Goal: Transaction & Acquisition: Book appointment/travel/reservation

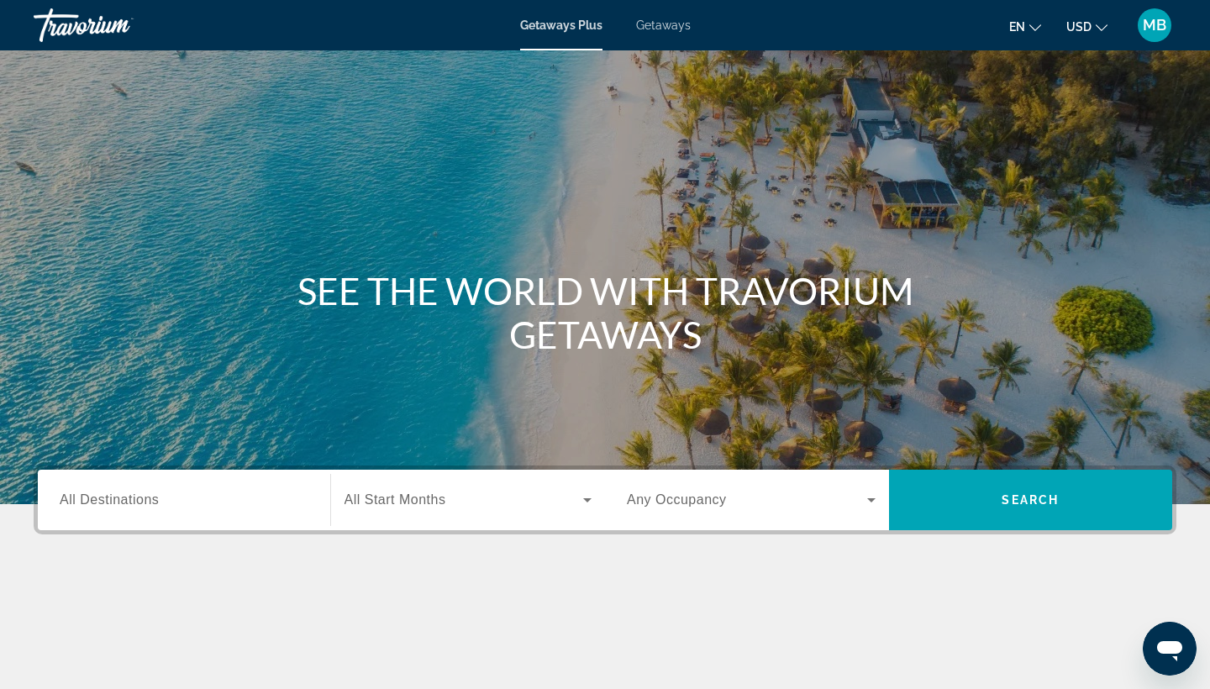
click at [1151, 27] on span "MB" at bounding box center [1155, 25] width 24 height 17
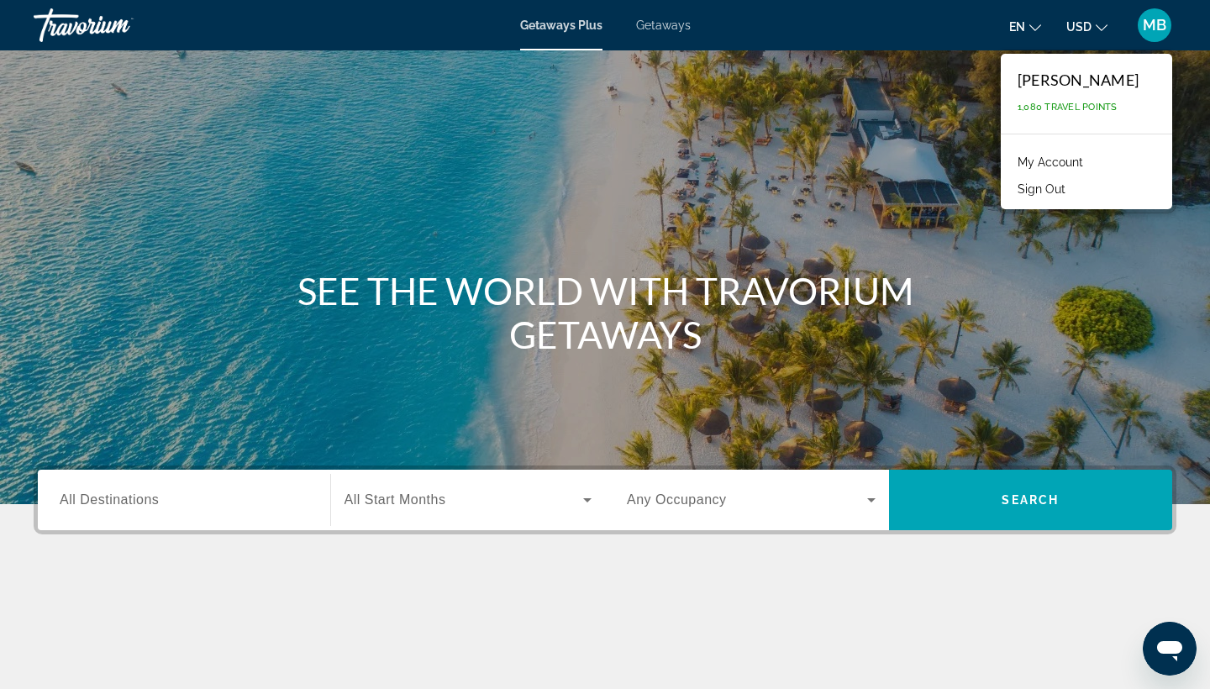
click at [138, 500] on span "All Destinations" at bounding box center [109, 499] width 99 height 14
click at [138, 500] on input "Destination All Destinations" at bounding box center [184, 501] width 249 height 20
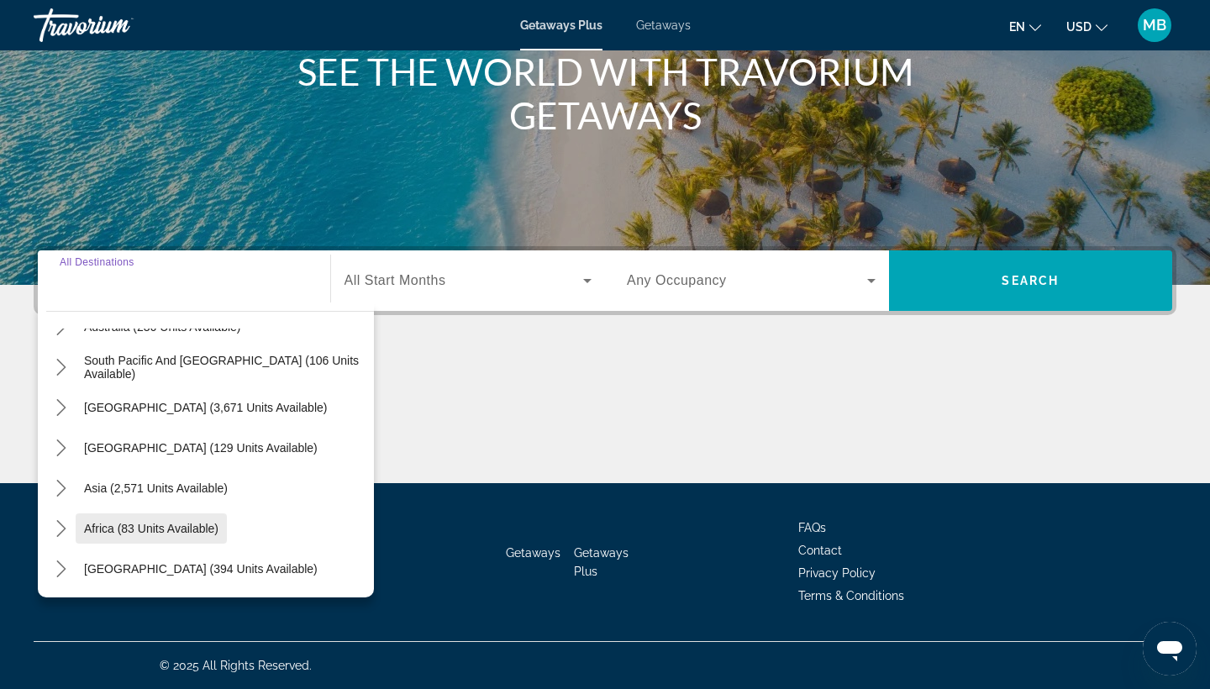
scroll to position [272, 0]
click at [58, 487] on icon "Toggle Asia (2,571 units available) submenu" at bounding box center [61, 488] width 17 height 17
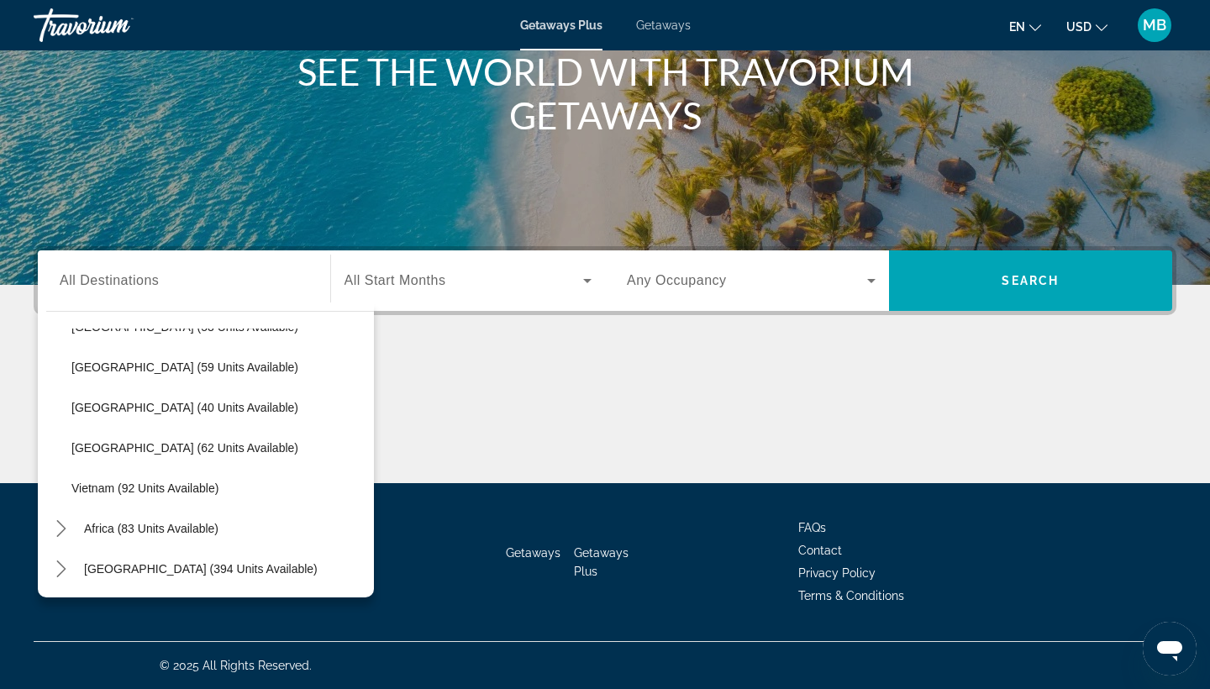
scroll to position [676, 0]
click at [65, 572] on icon "Toggle Middle East (394 units available) submenu" at bounding box center [61, 569] width 17 height 17
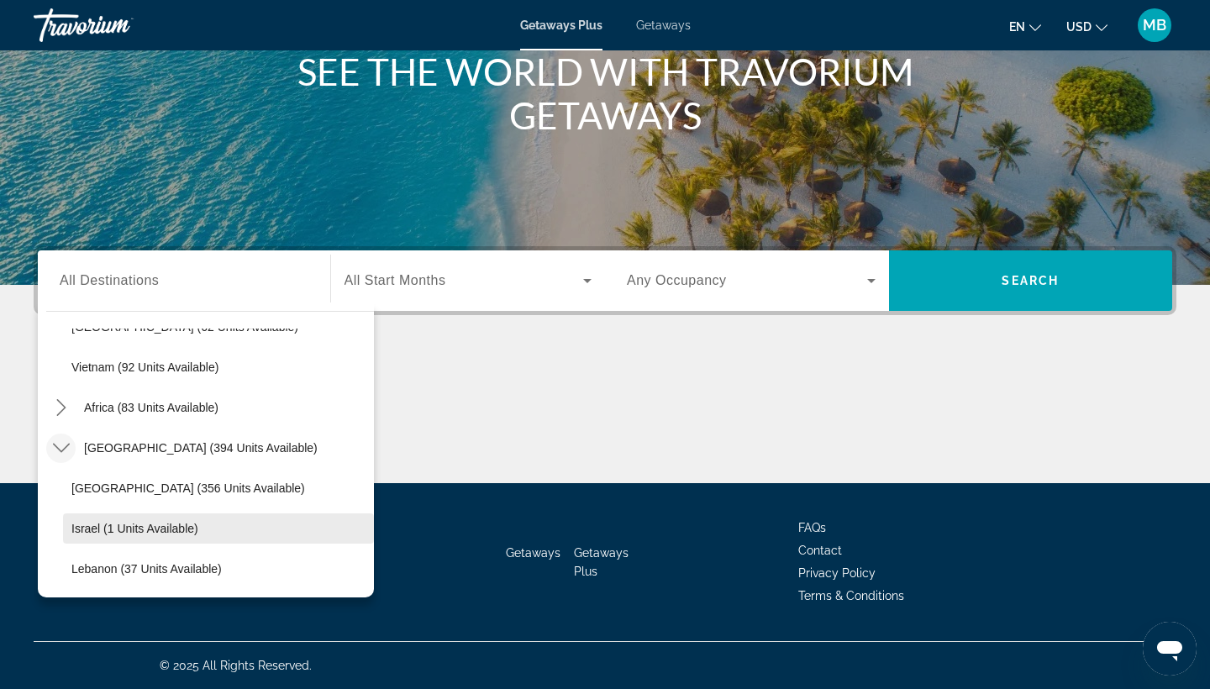
scroll to position [797, 0]
click at [59, 407] on icon "Toggle Africa (83 units available) submenu" at bounding box center [61, 407] width 17 height 17
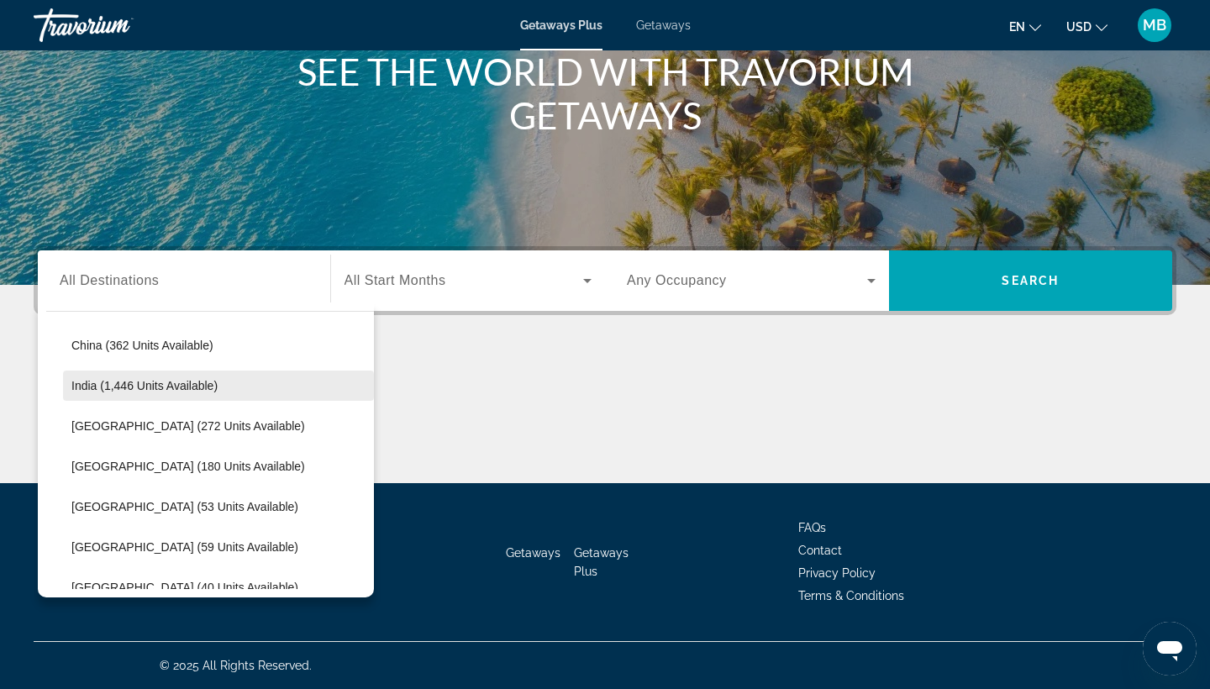
scroll to position [495, 0]
click at [98, 427] on span "[GEOGRAPHIC_DATA] (272 units available)" at bounding box center [188, 426] width 234 height 13
type input "**********"
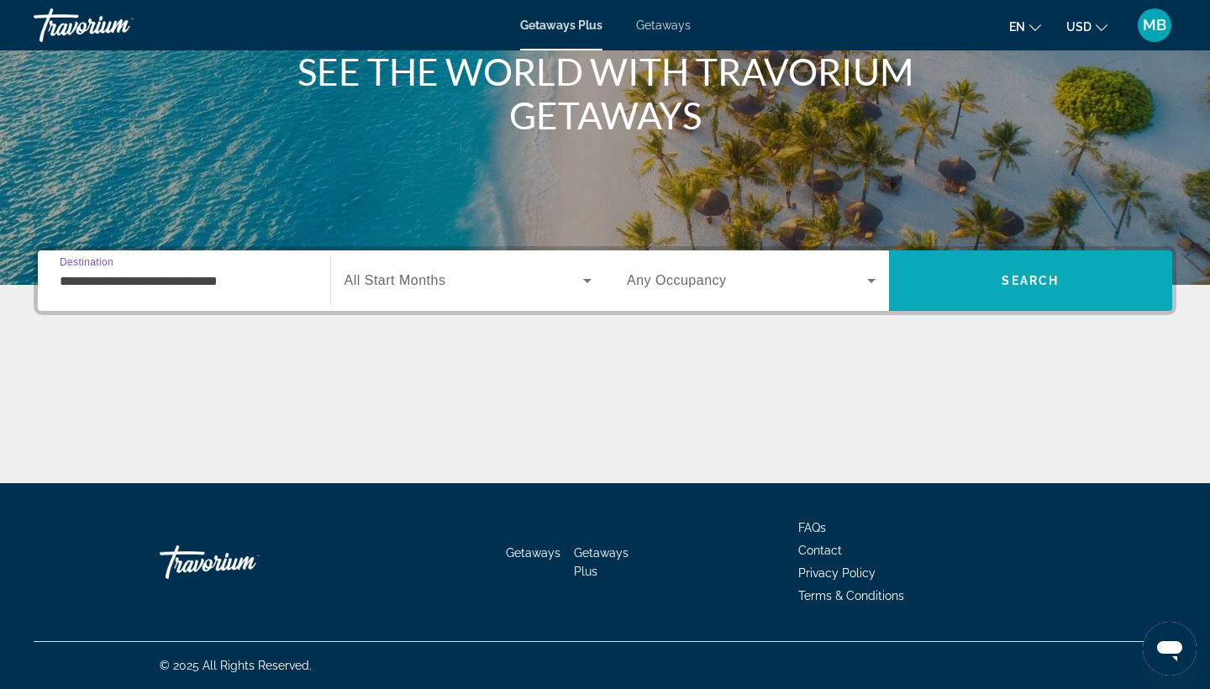
click at [1006, 282] on span "Search" at bounding box center [1030, 280] width 57 height 13
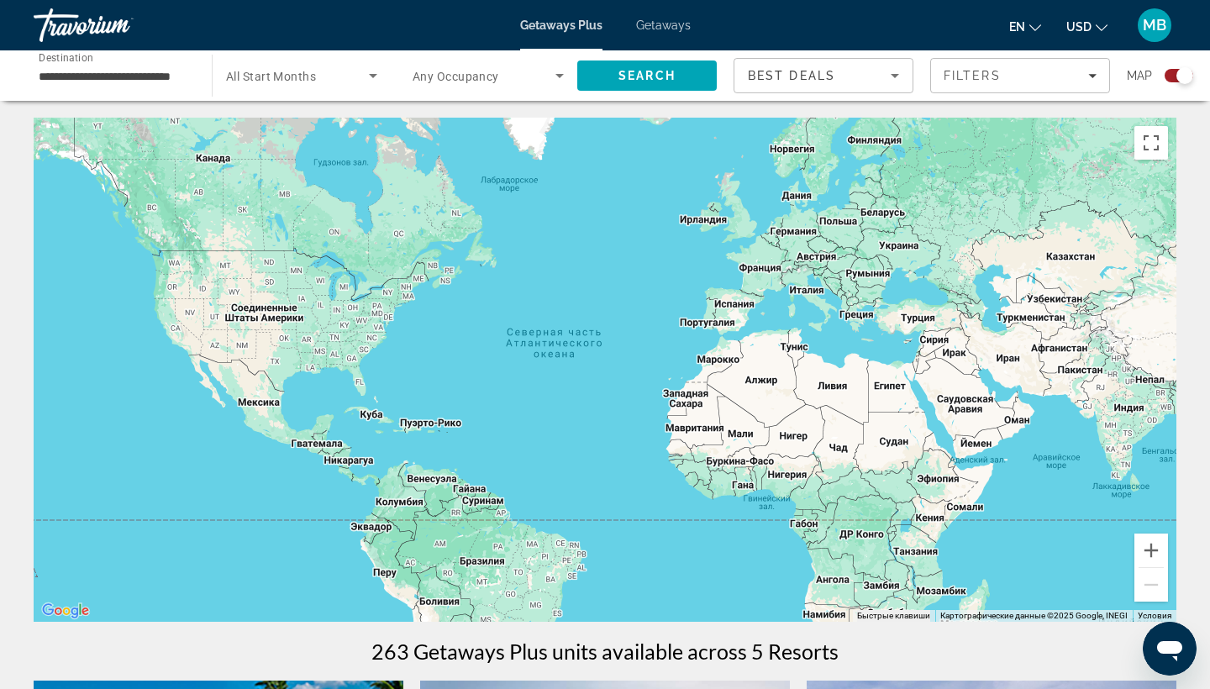
click at [1176, 72] on div "Search widget" at bounding box center [1179, 75] width 29 height 13
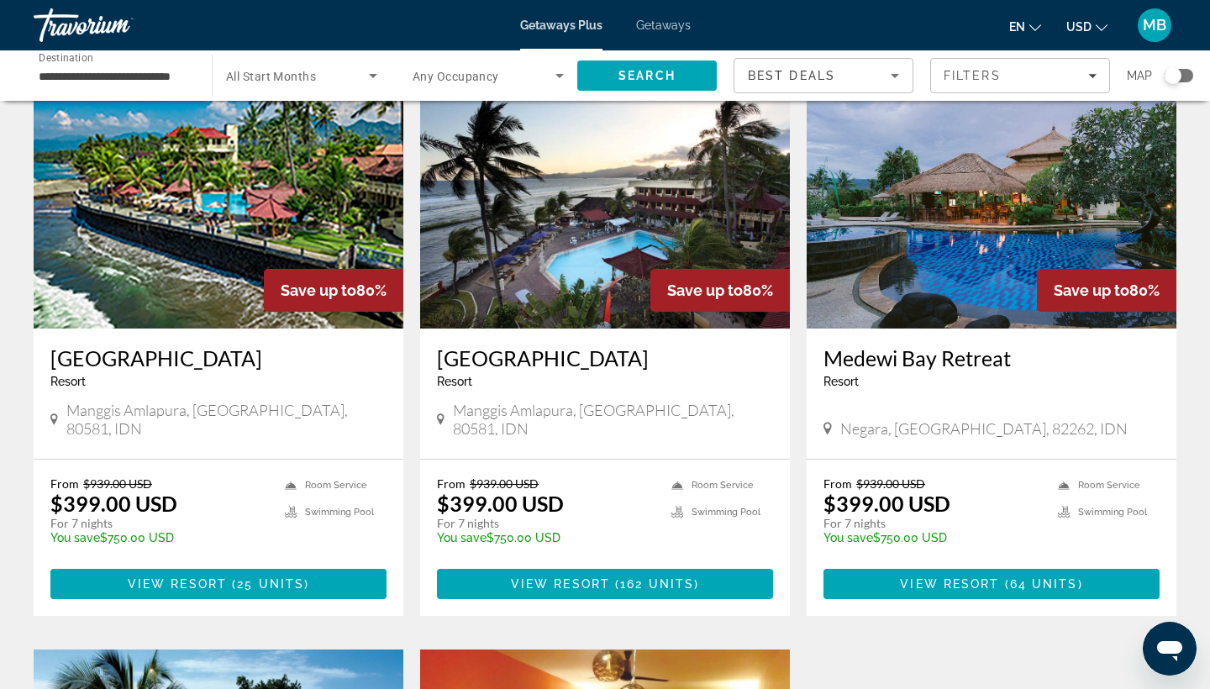
scroll to position [100, 0]
click at [987, 577] on span "View Resort" at bounding box center [949, 583] width 99 height 13
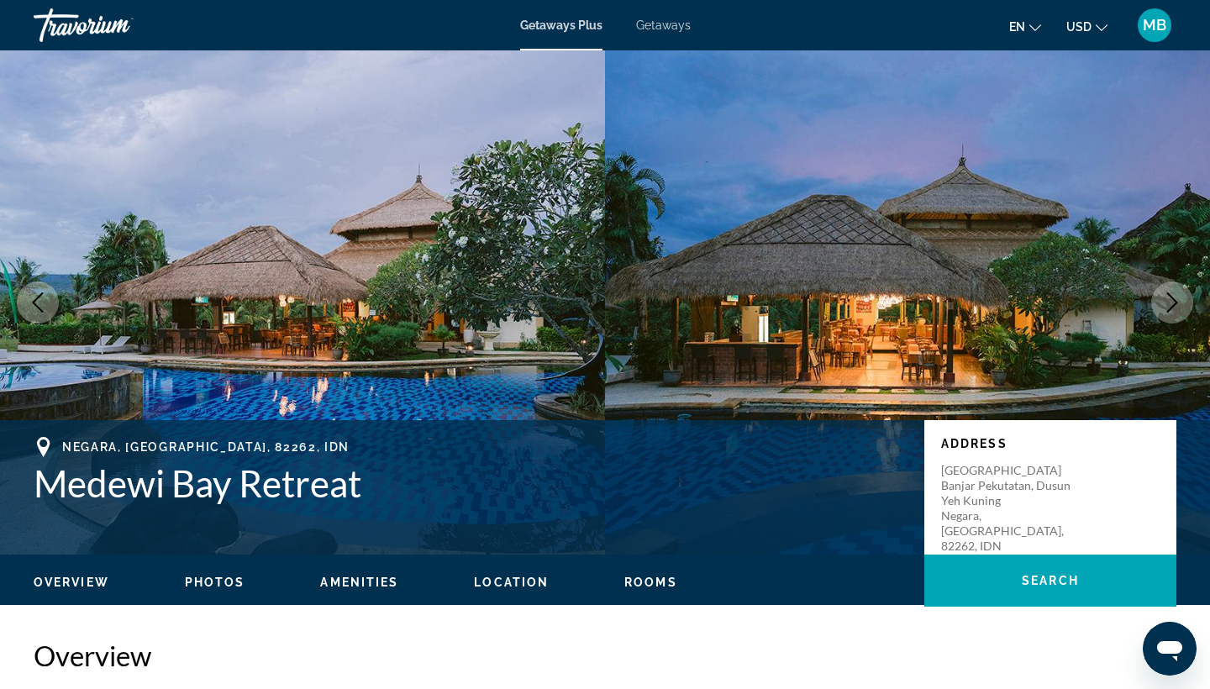
click at [1176, 304] on icon "Next image" at bounding box center [1172, 302] width 11 height 20
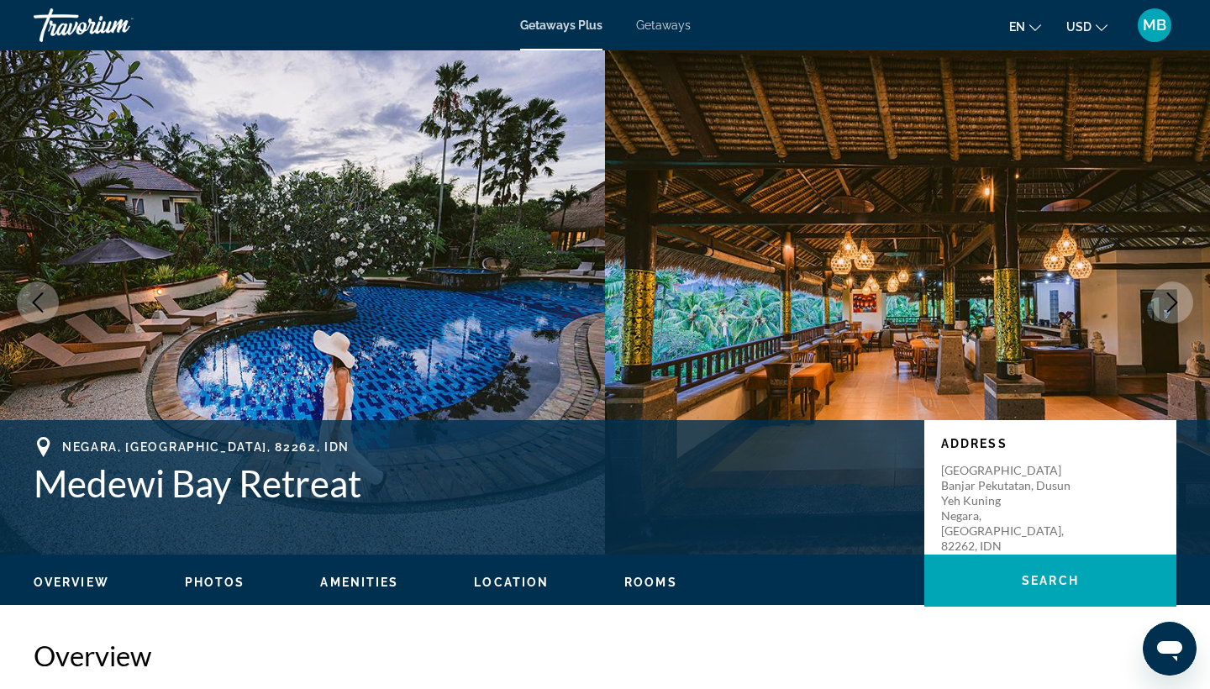
click at [1176, 304] on icon "Next image" at bounding box center [1172, 302] width 11 height 20
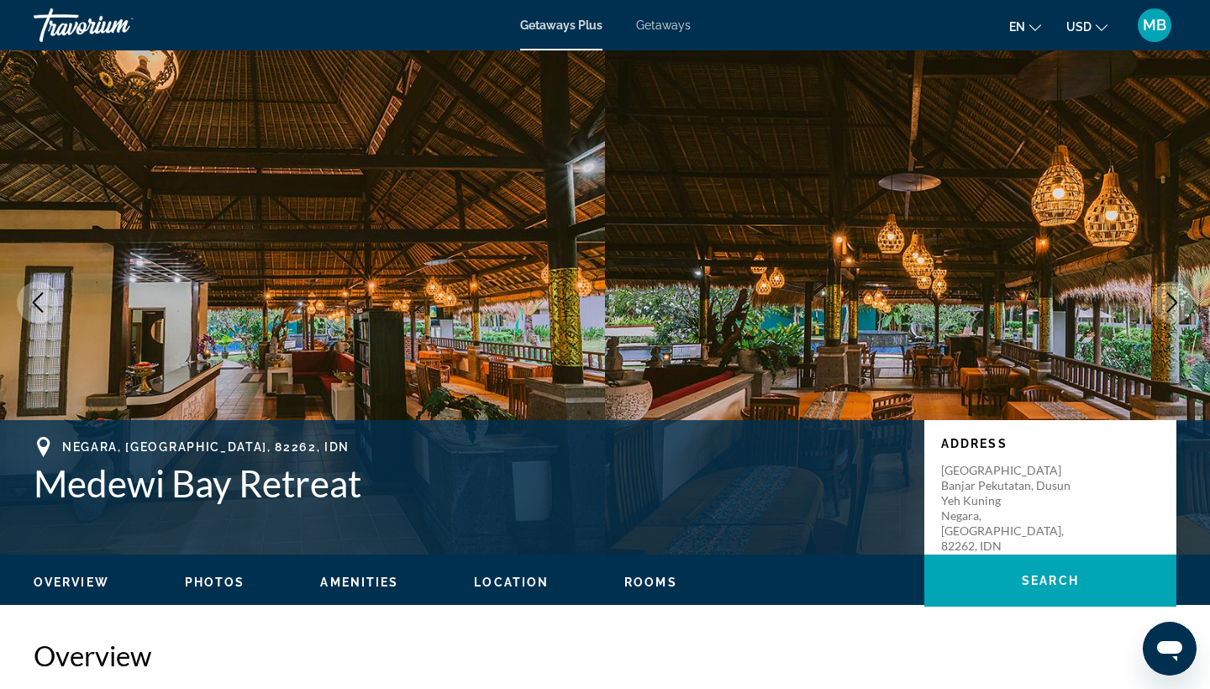
click at [1177, 301] on icon "Next image" at bounding box center [1172, 302] width 20 height 20
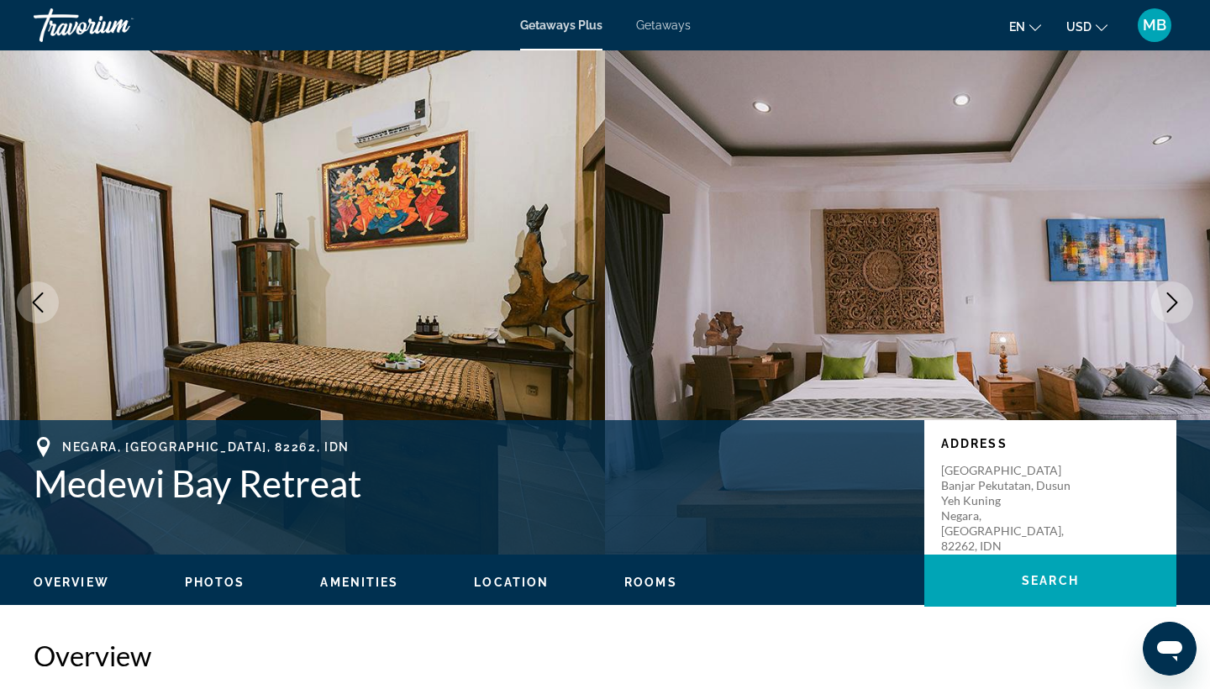
click at [1177, 301] on icon "Next image" at bounding box center [1172, 302] width 20 height 20
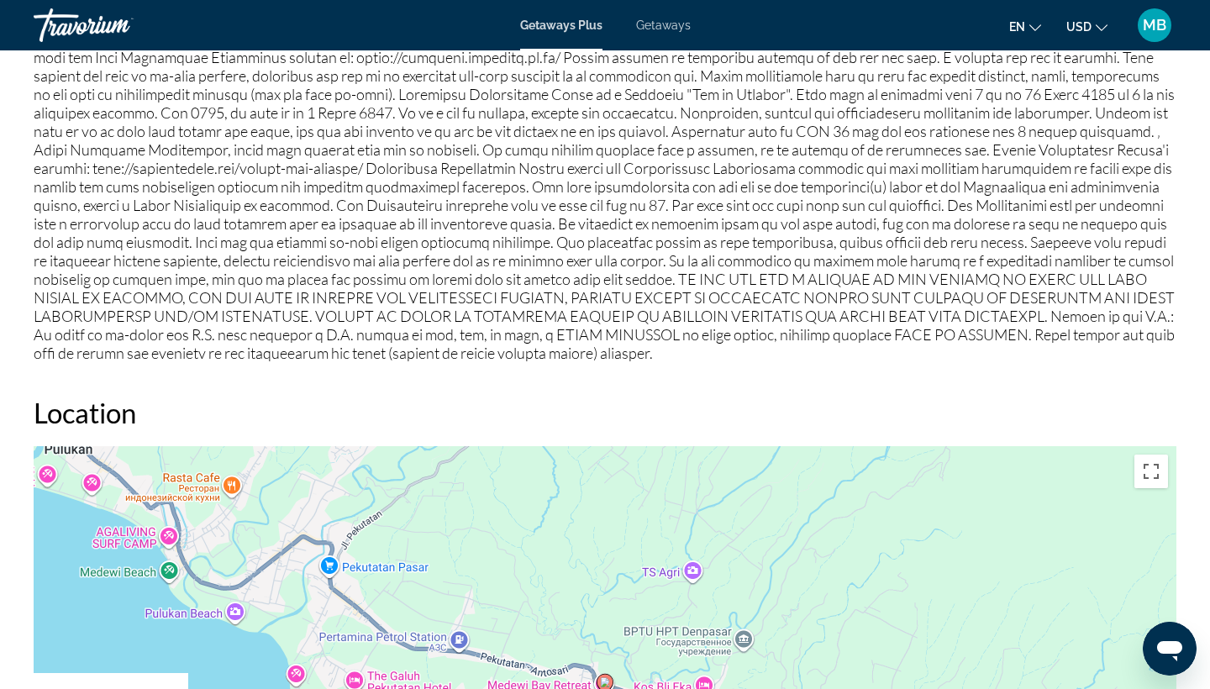
scroll to position [1603, 0]
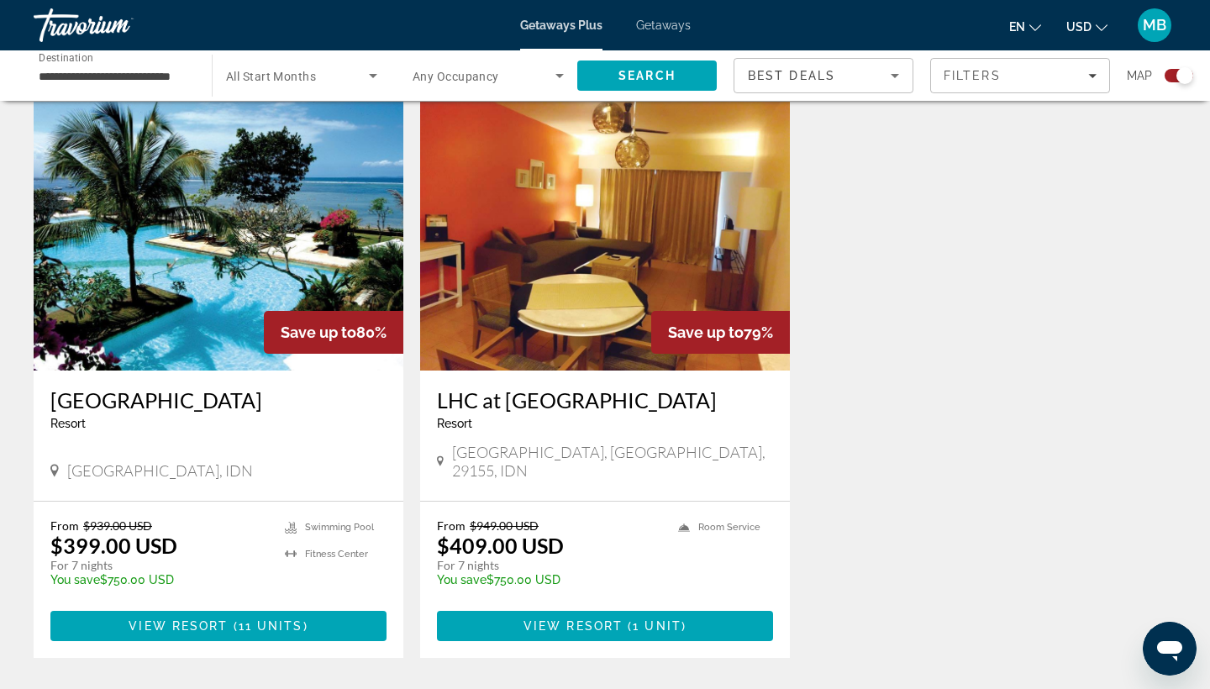
scroll to position [1171, 0]
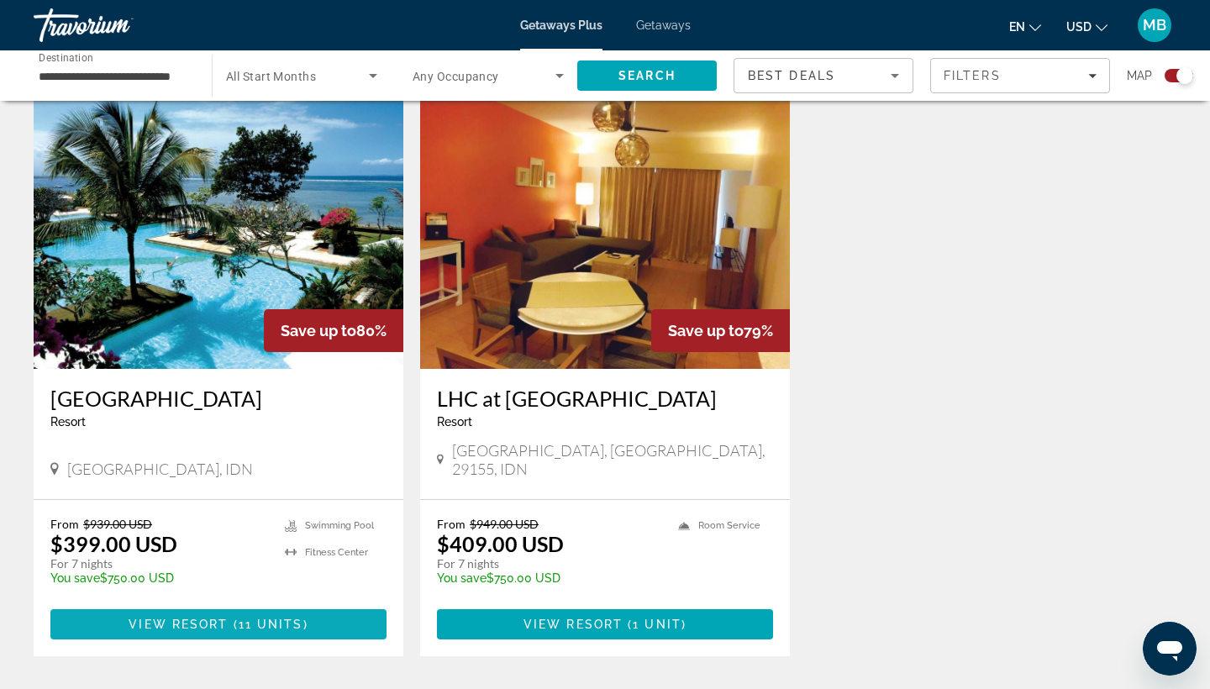
click at [257, 618] on span "11 units" at bounding box center [271, 624] width 65 height 13
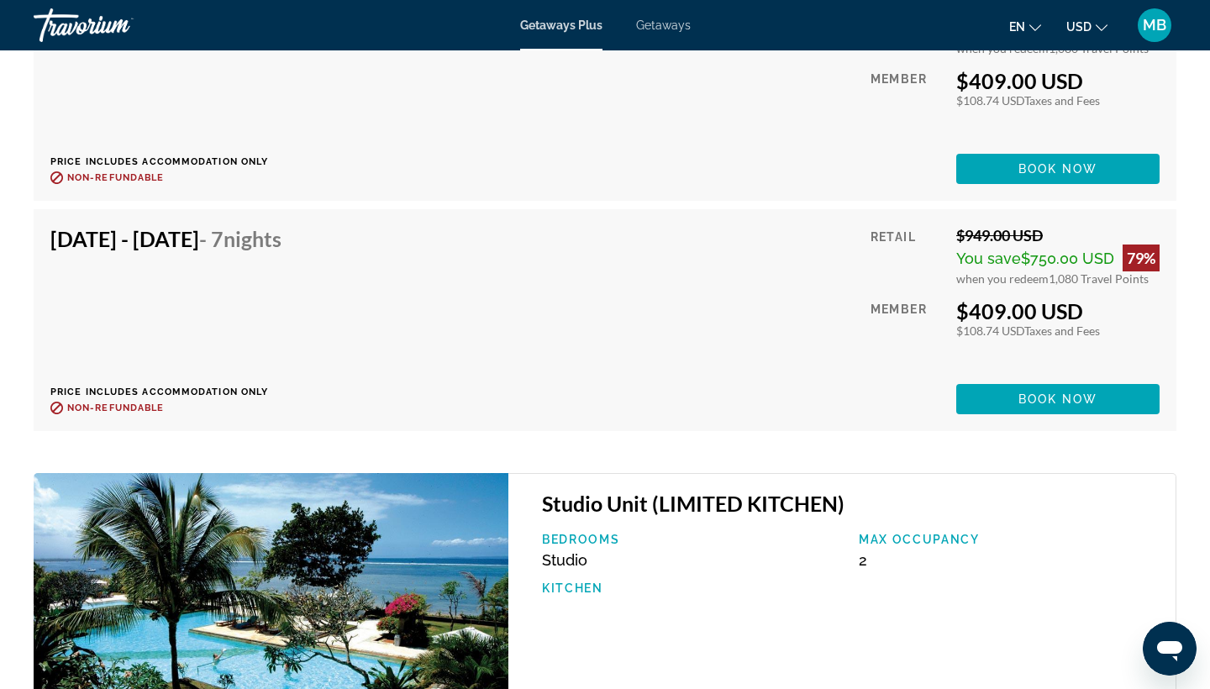
scroll to position [3230, 0]
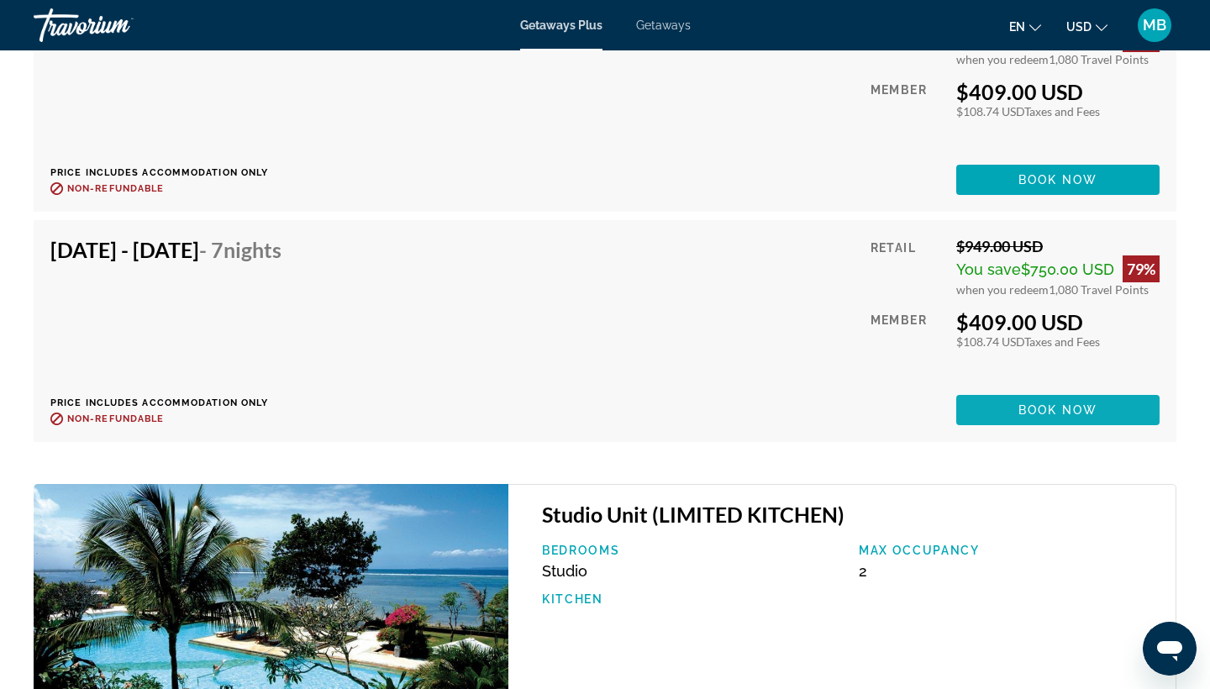
click at [1032, 403] on span "Book now" at bounding box center [1059, 409] width 80 height 13
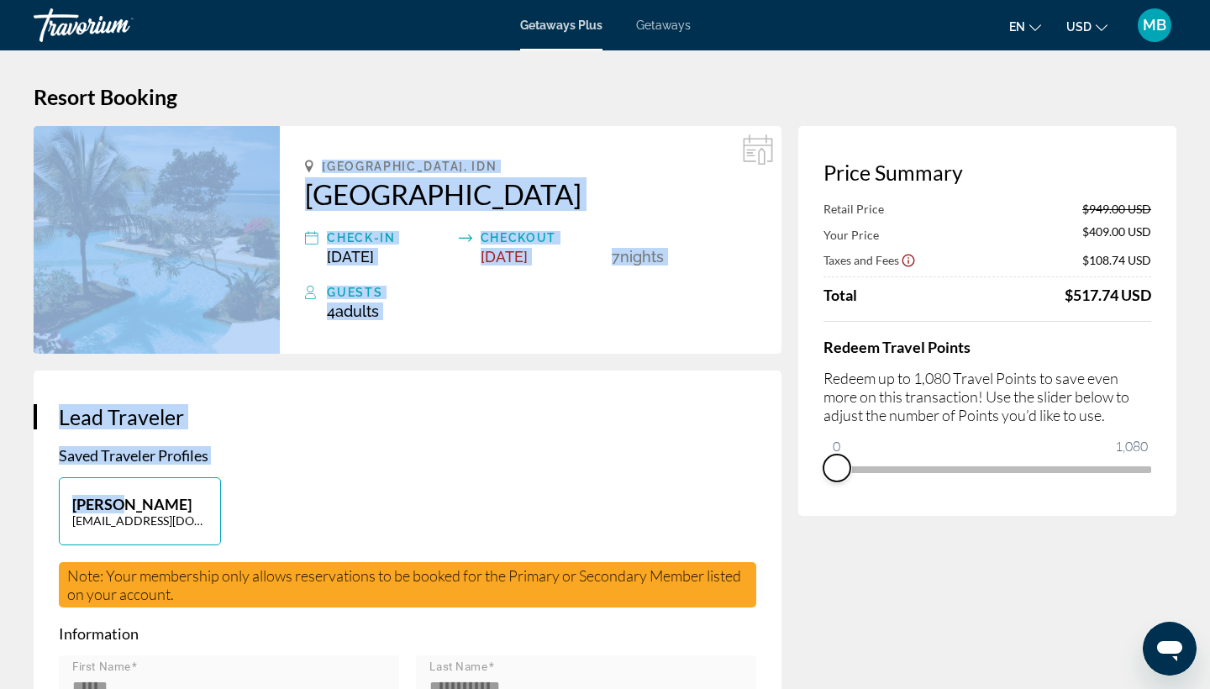
drag, startPoint x: 1138, startPoint y: 503, endPoint x: 712, endPoint y: 501, distance: 426.1
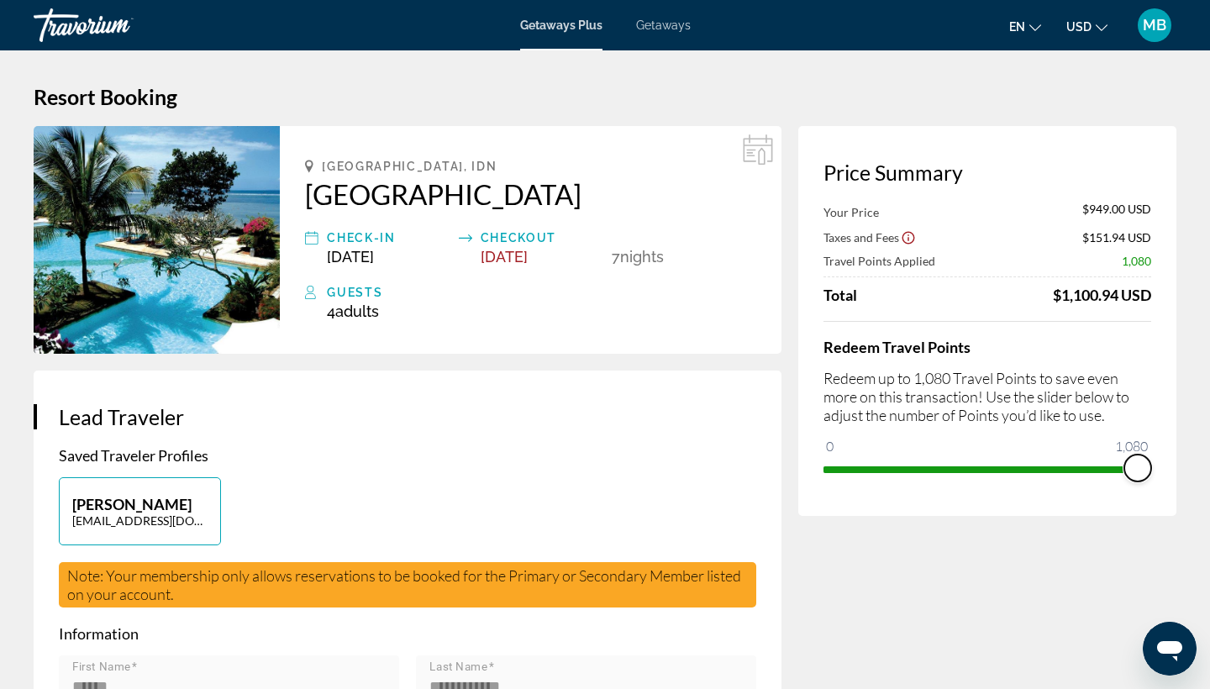
drag, startPoint x: 837, startPoint y: 448, endPoint x: 1209, endPoint y: 471, distance: 373.0
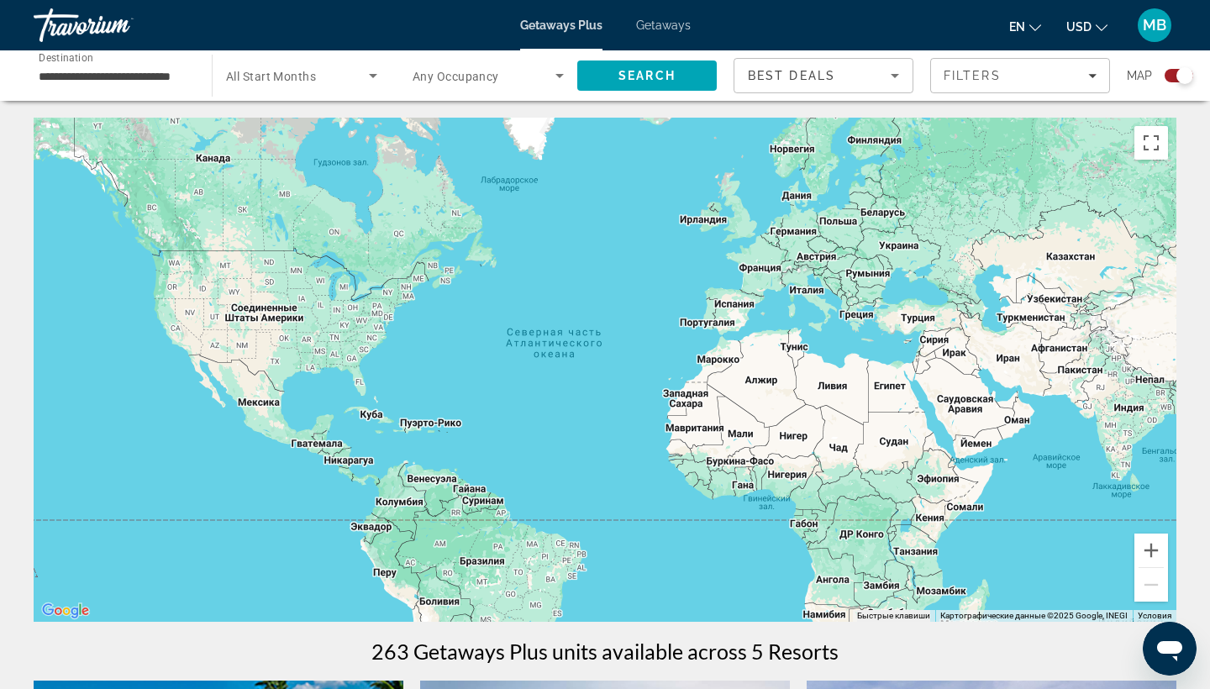
click at [111, 71] on input "**********" at bounding box center [114, 76] width 151 height 20
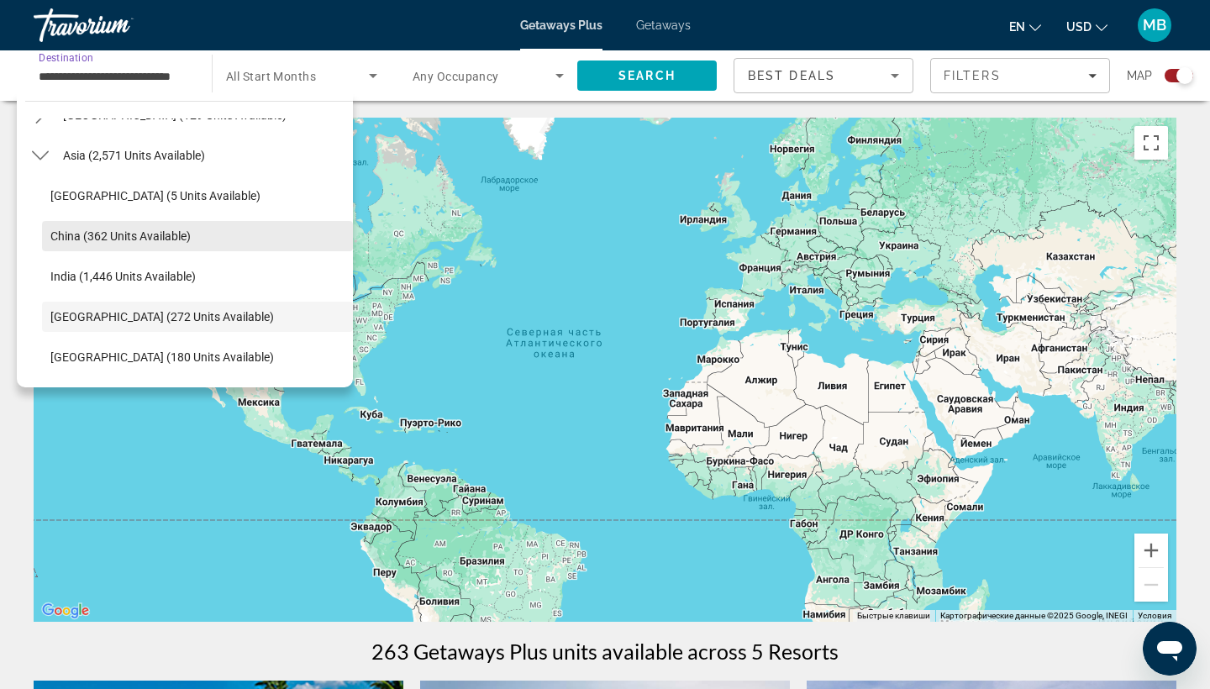
scroll to position [392, 0]
click at [87, 237] on span "China (362 units available)" at bounding box center [120, 238] width 140 height 13
type input "**********"
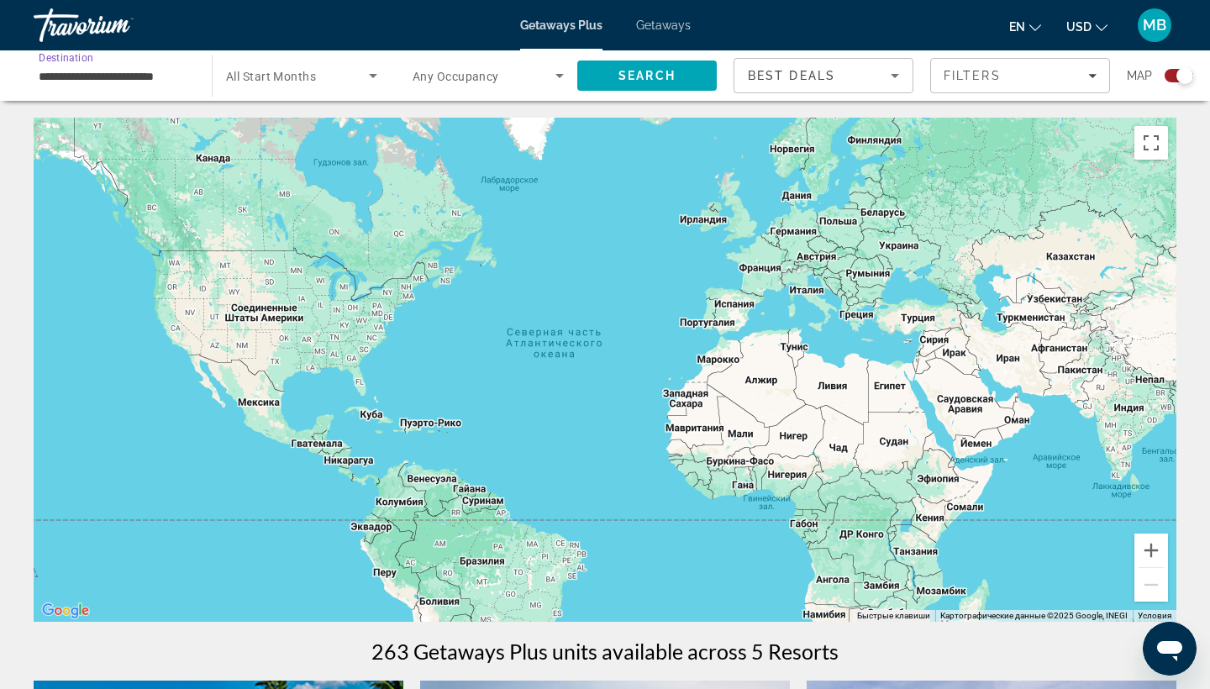
scroll to position [0, 0]
click at [659, 79] on span "Search" at bounding box center [647, 75] width 57 height 13
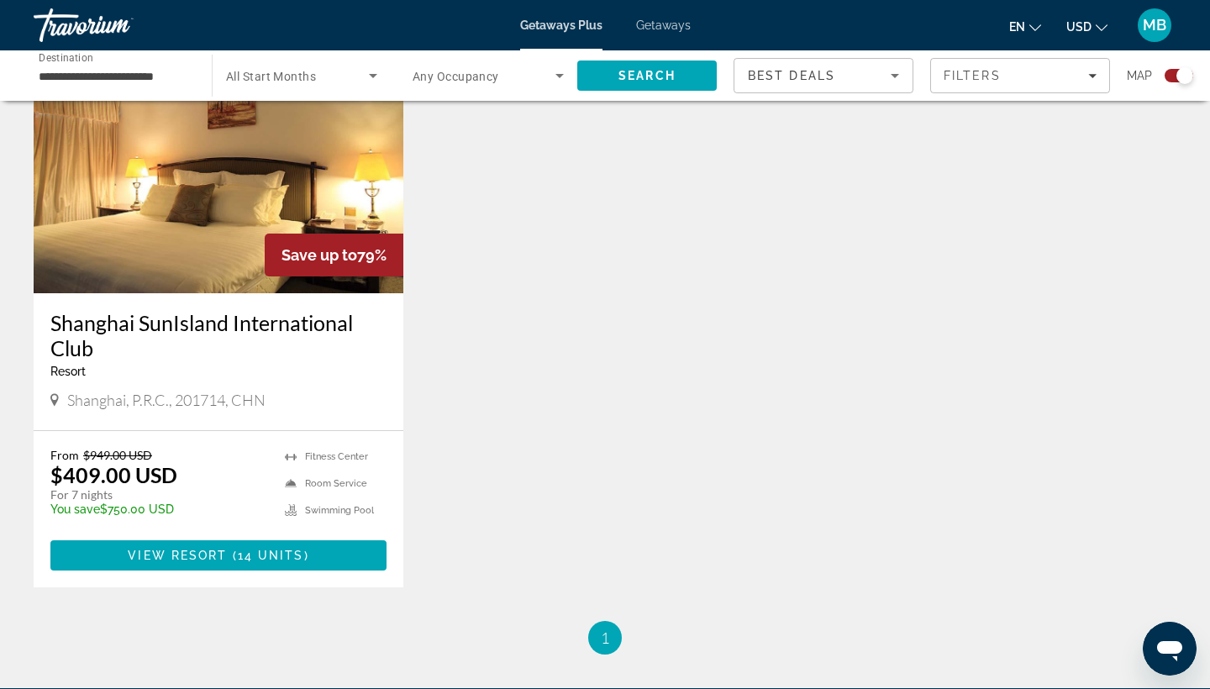
scroll to position [660, 0]
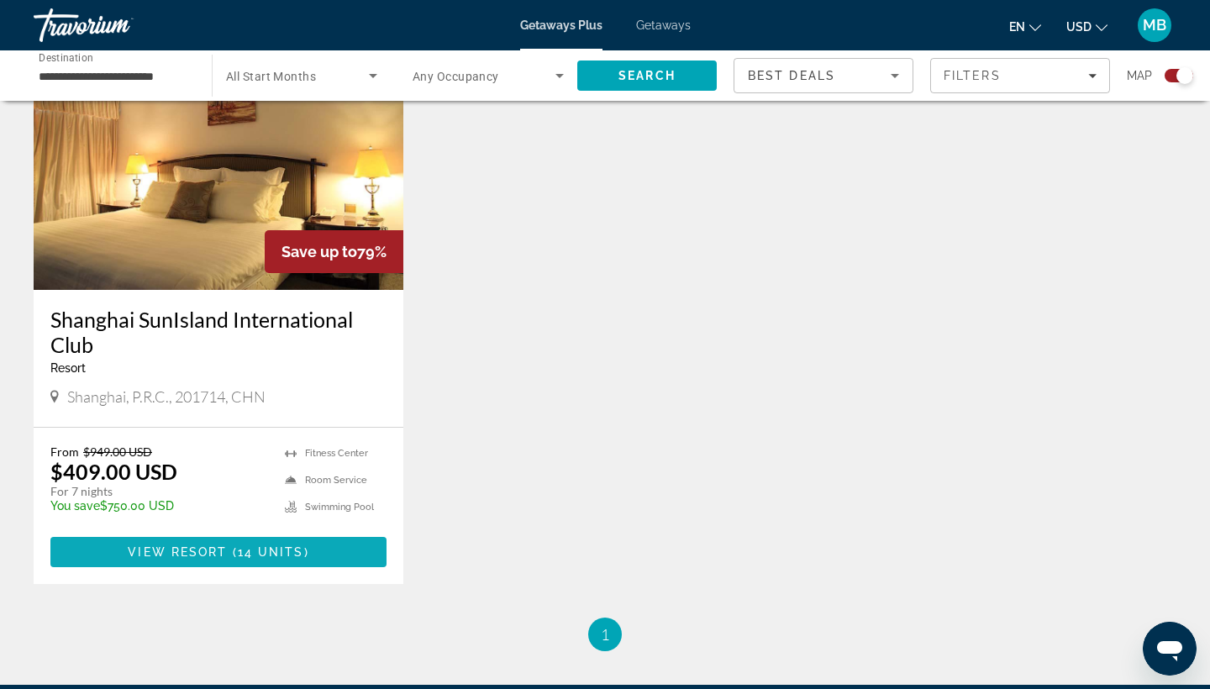
click at [241, 546] on span "14 units" at bounding box center [271, 551] width 66 height 13
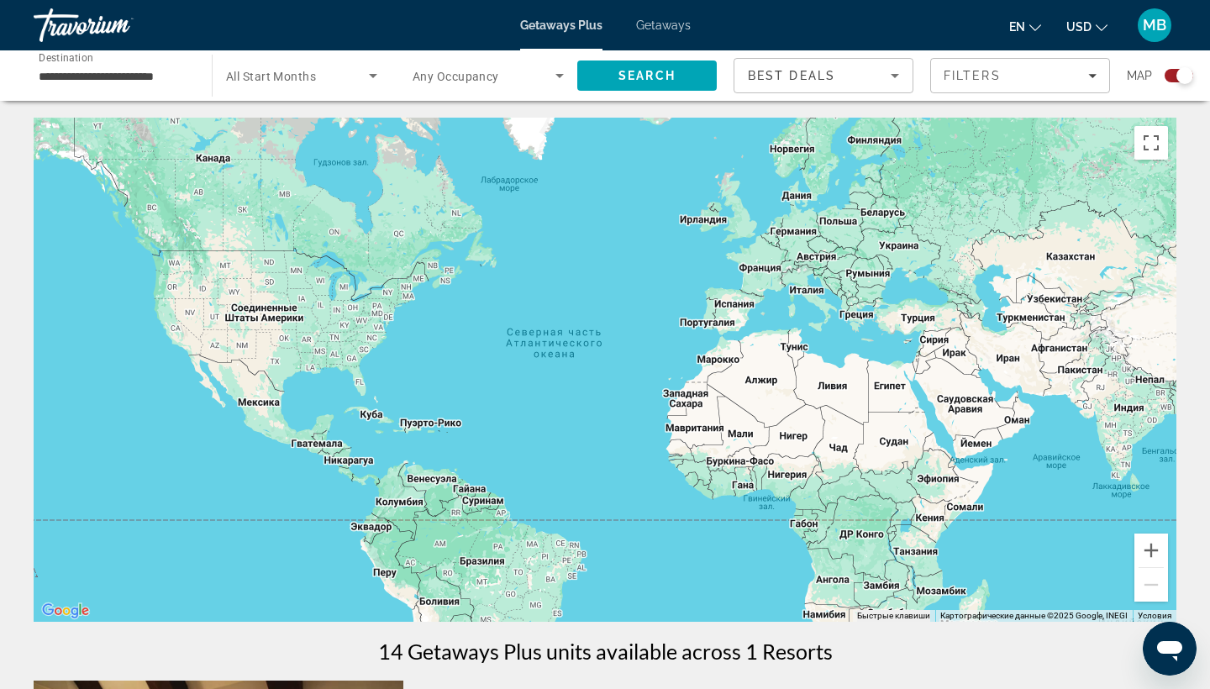
click at [114, 62] on div "**********" at bounding box center [114, 76] width 151 height 48
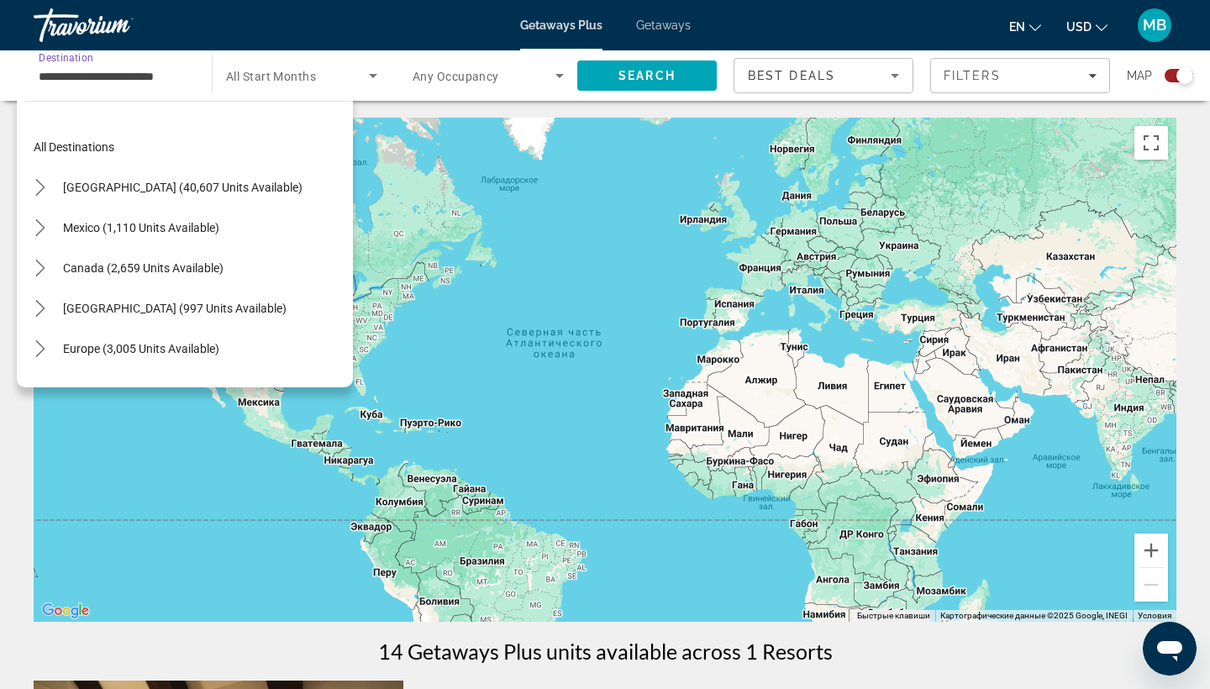
scroll to position [382, 0]
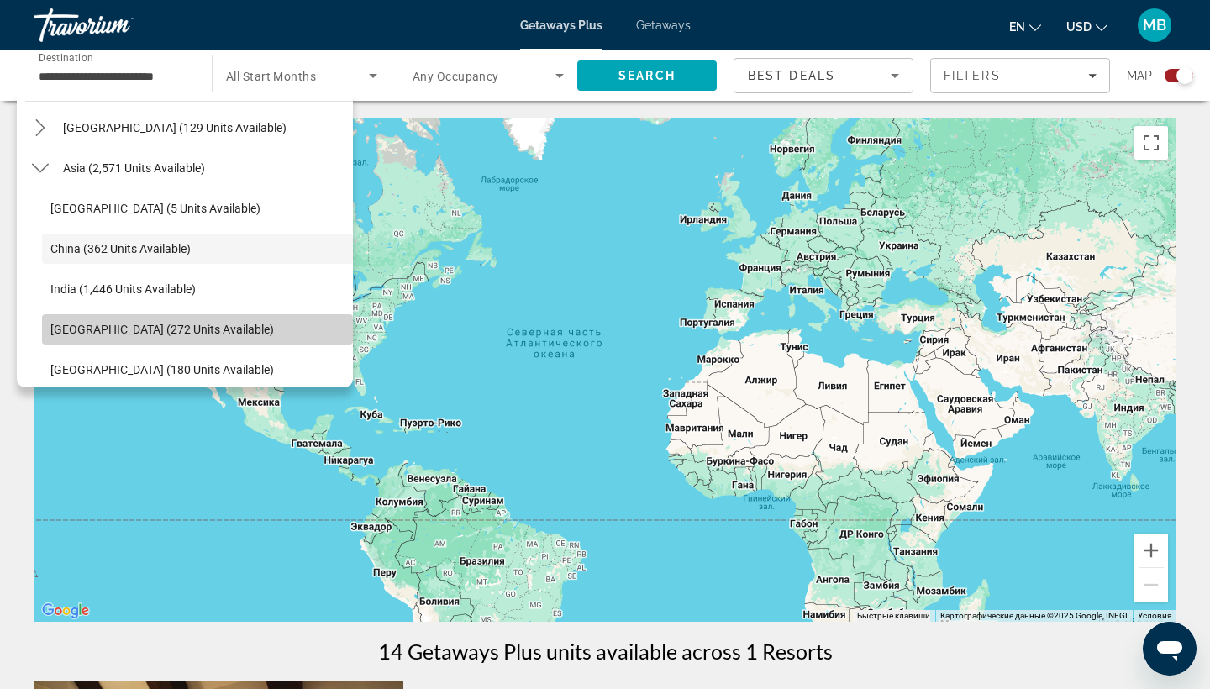
click at [82, 328] on span "[GEOGRAPHIC_DATA] (272 units available)" at bounding box center [162, 329] width 224 height 13
type input "**********"
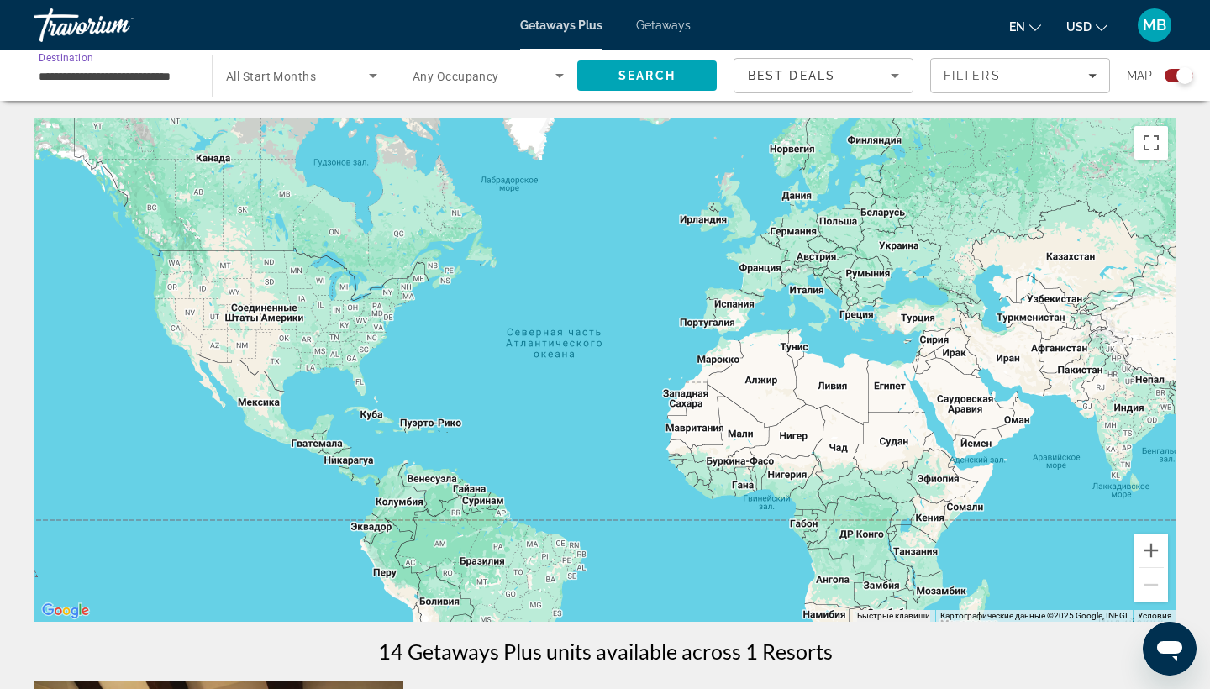
scroll to position [0, 0]
click at [642, 73] on span "Search" at bounding box center [647, 75] width 57 height 13
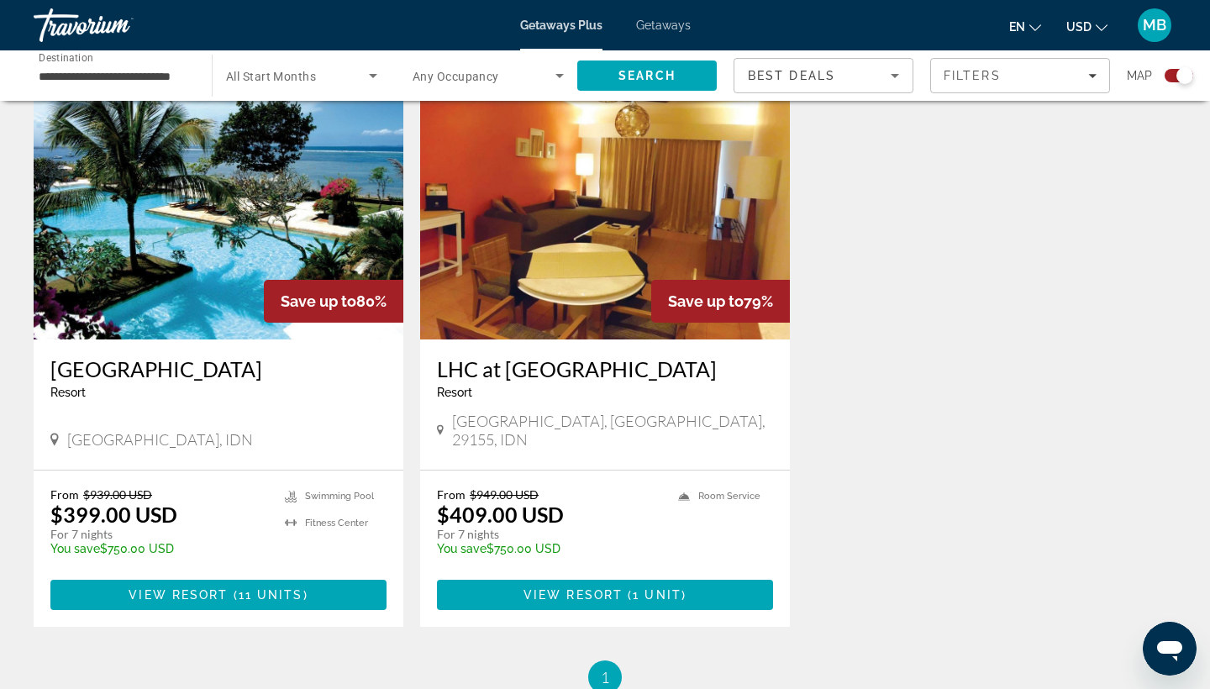
scroll to position [1201, 0]
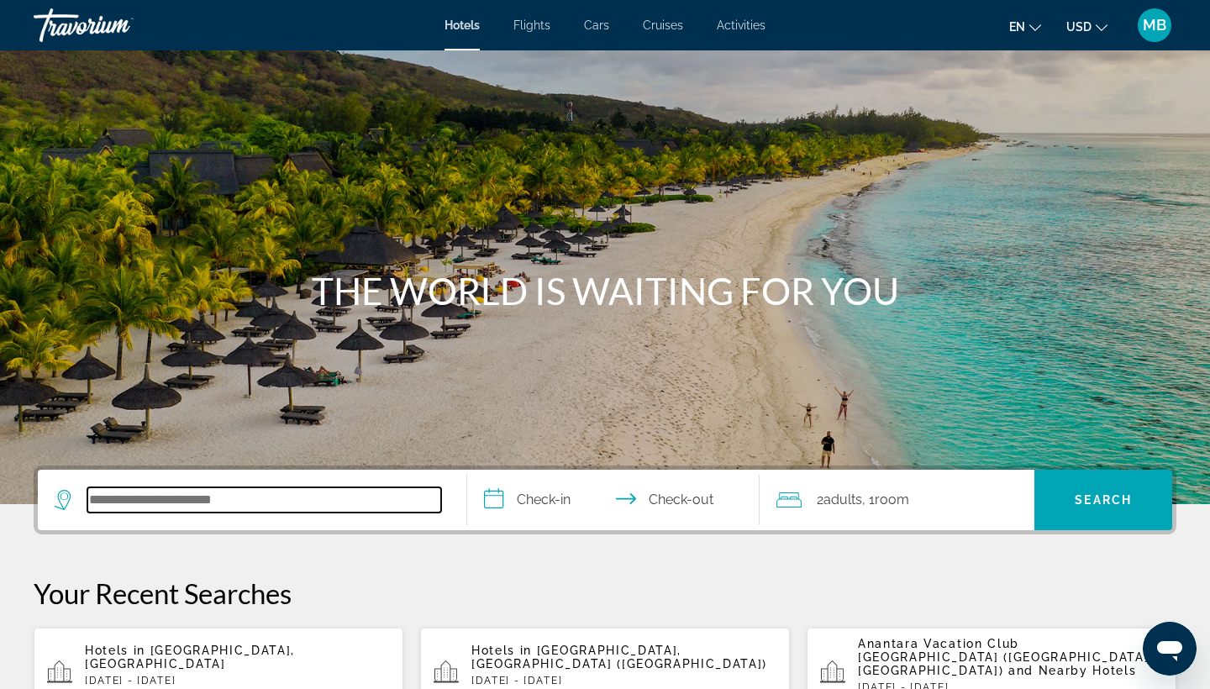
click at [177, 507] on input "Search hotel destination" at bounding box center [264, 499] width 354 height 25
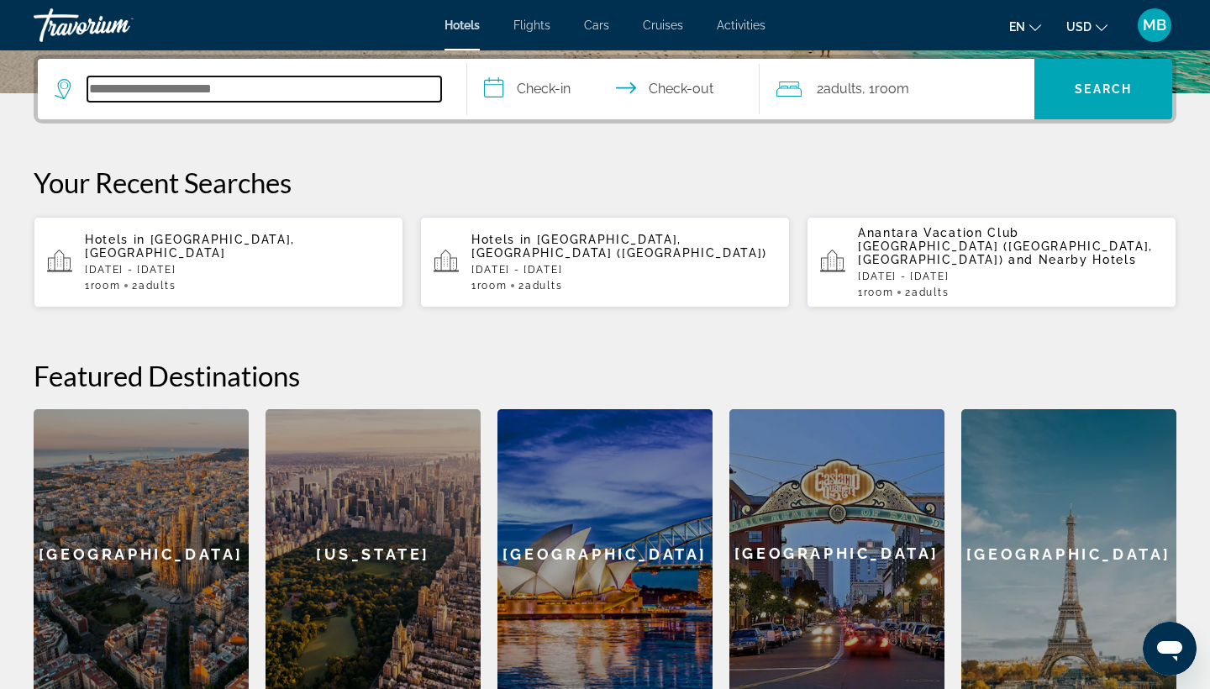
click at [218, 89] on input "Search hotel destination" at bounding box center [264, 88] width 354 height 25
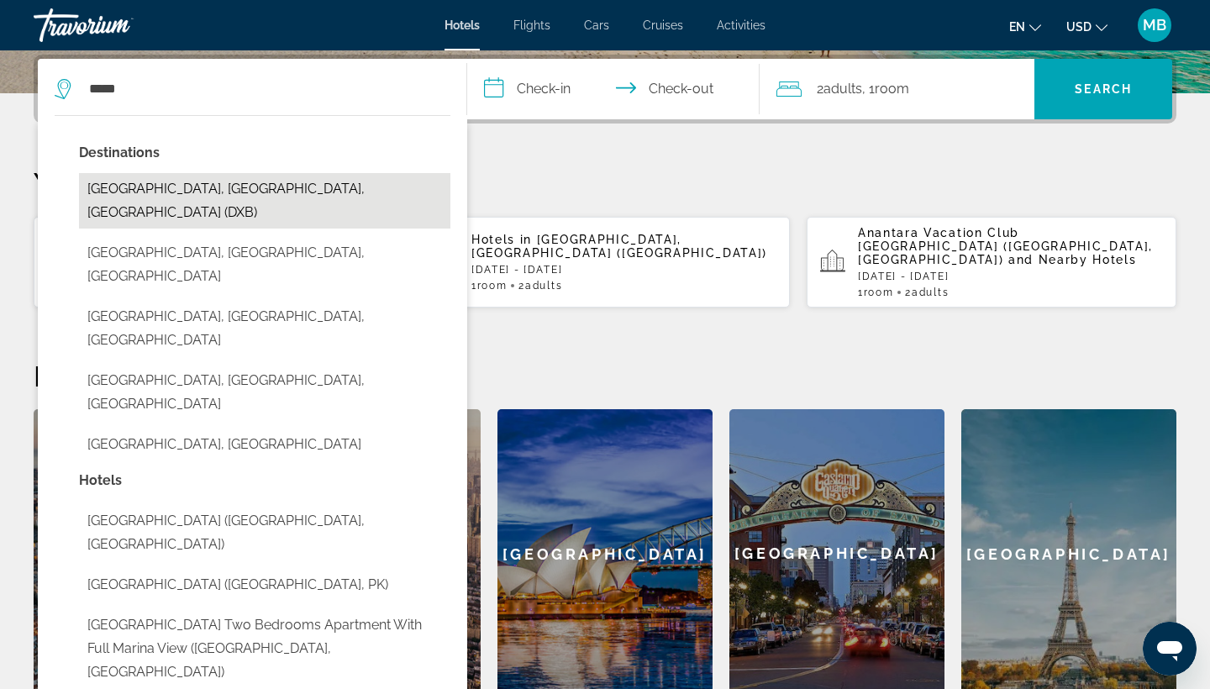
click at [124, 196] on button "Dubai, Dubai Emirate, United Arab Emirates (DXB)" at bounding box center [264, 200] width 371 height 55
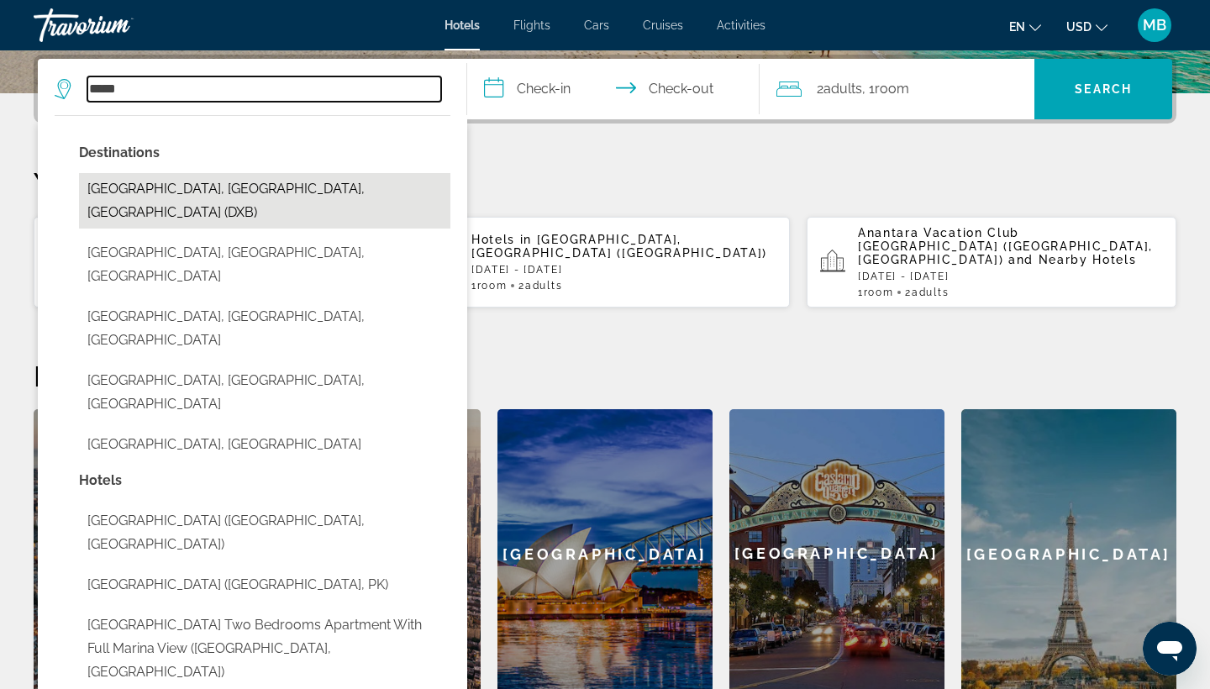
type input "**********"
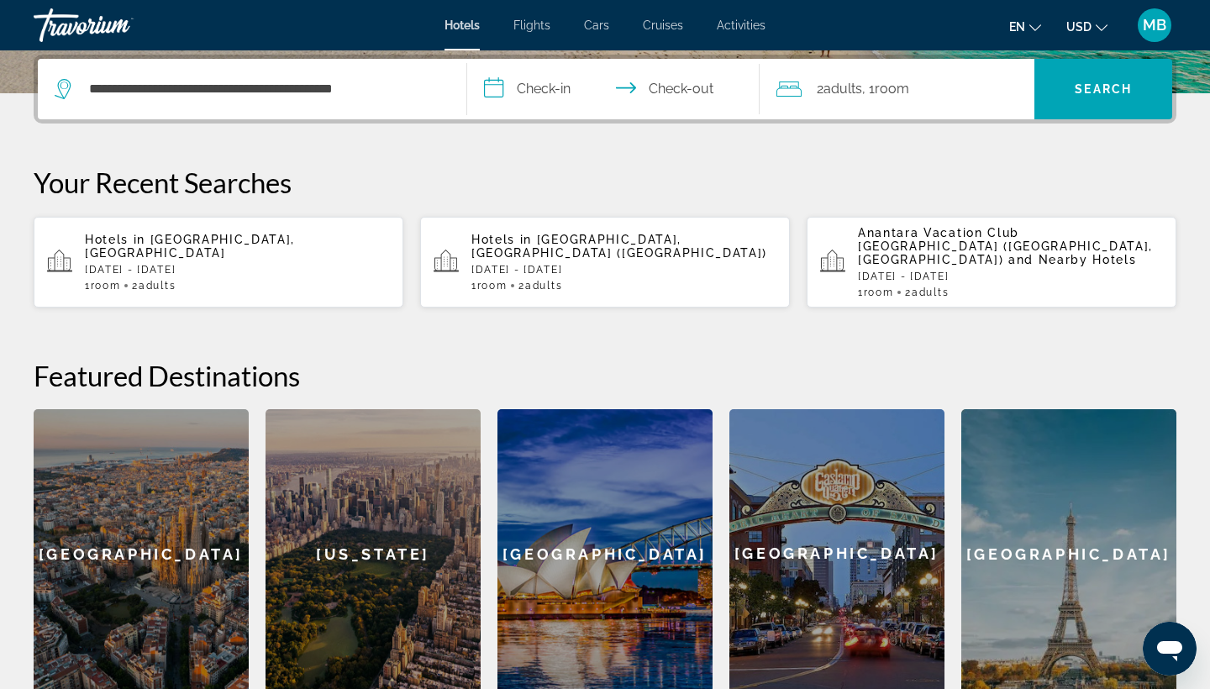
click at [527, 82] on input "**********" at bounding box center [616, 92] width 299 height 66
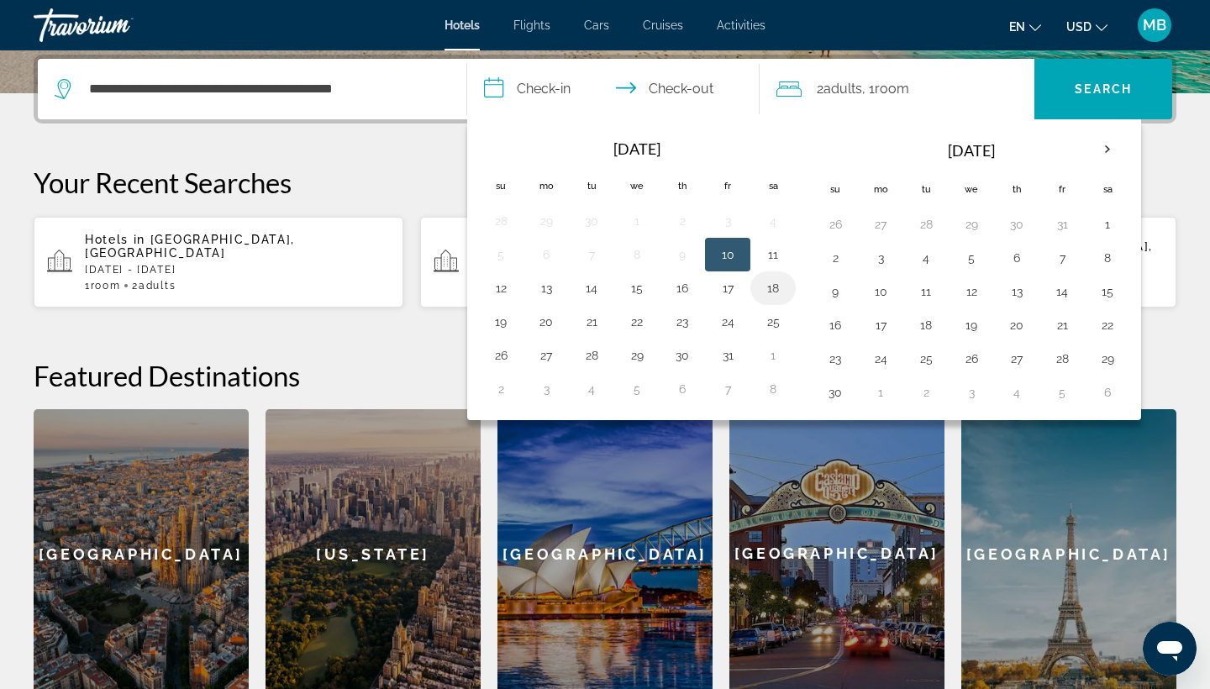
click at [770, 282] on button "18" at bounding box center [773, 288] width 27 height 24
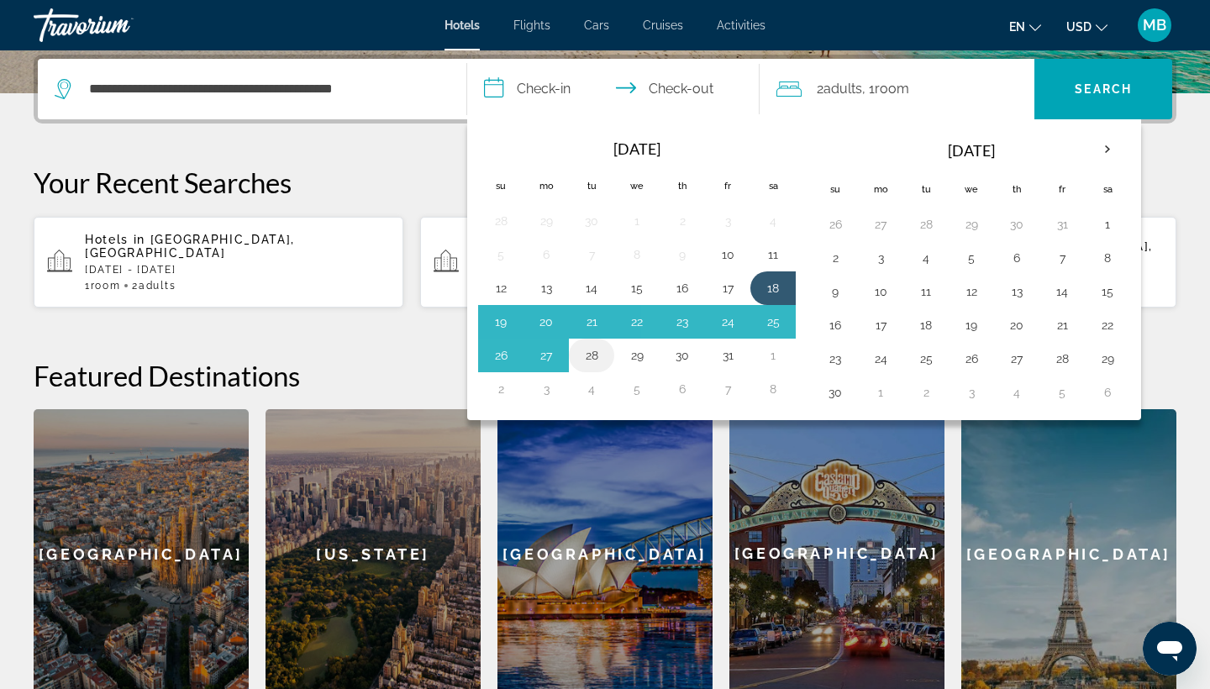
click at [598, 352] on button "28" at bounding box center [591, 356] width 27 height 24
type input "**********"
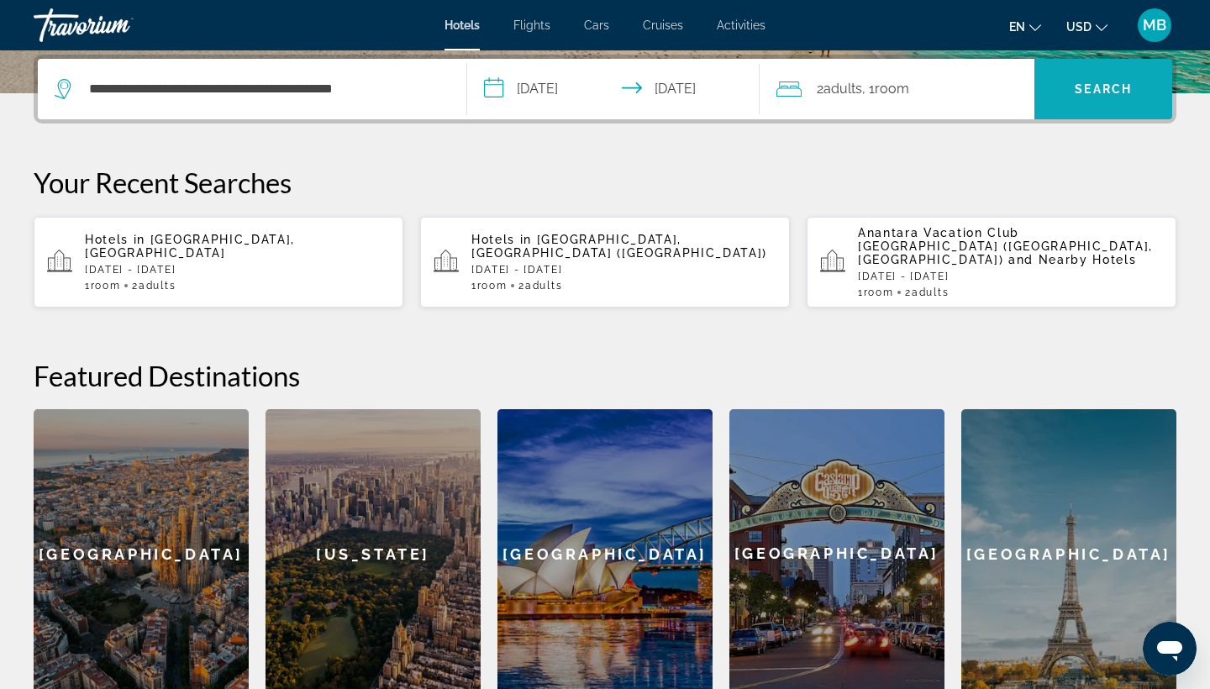
click at [1082, 106] on span "Search" at bounding box center [1103, 89] width 138 height 40
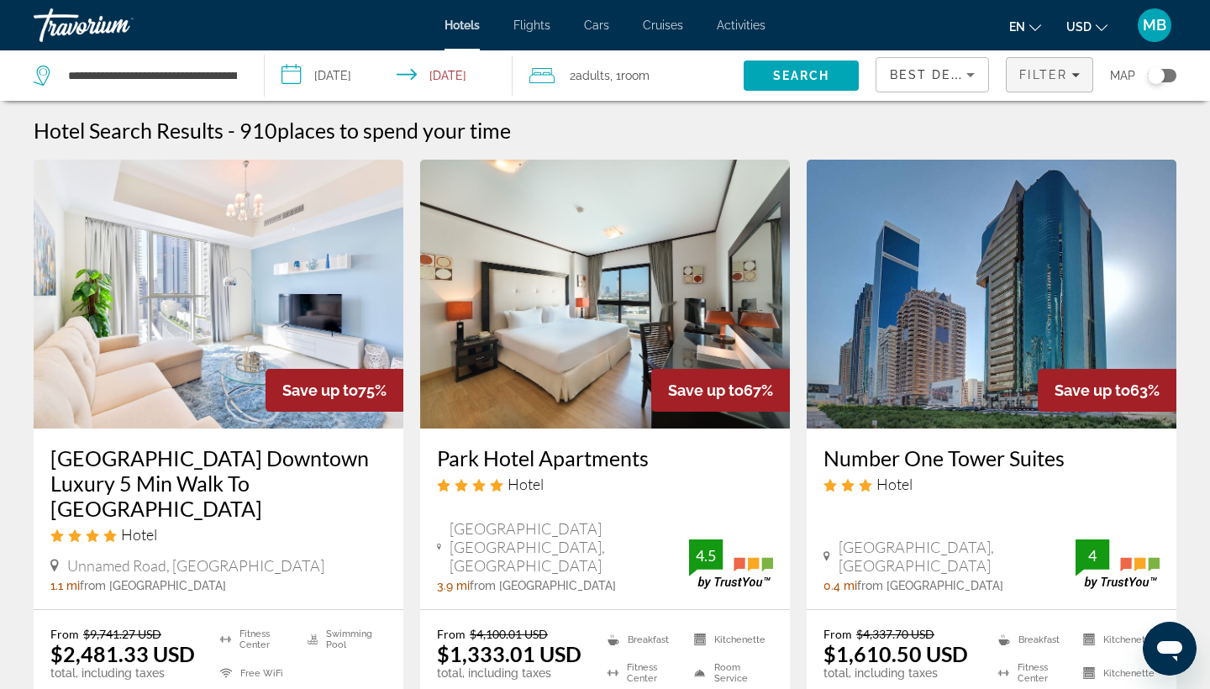
click at [1025, 71] on span "Filter" at bounding box center [1043, 74] width 48 height 13
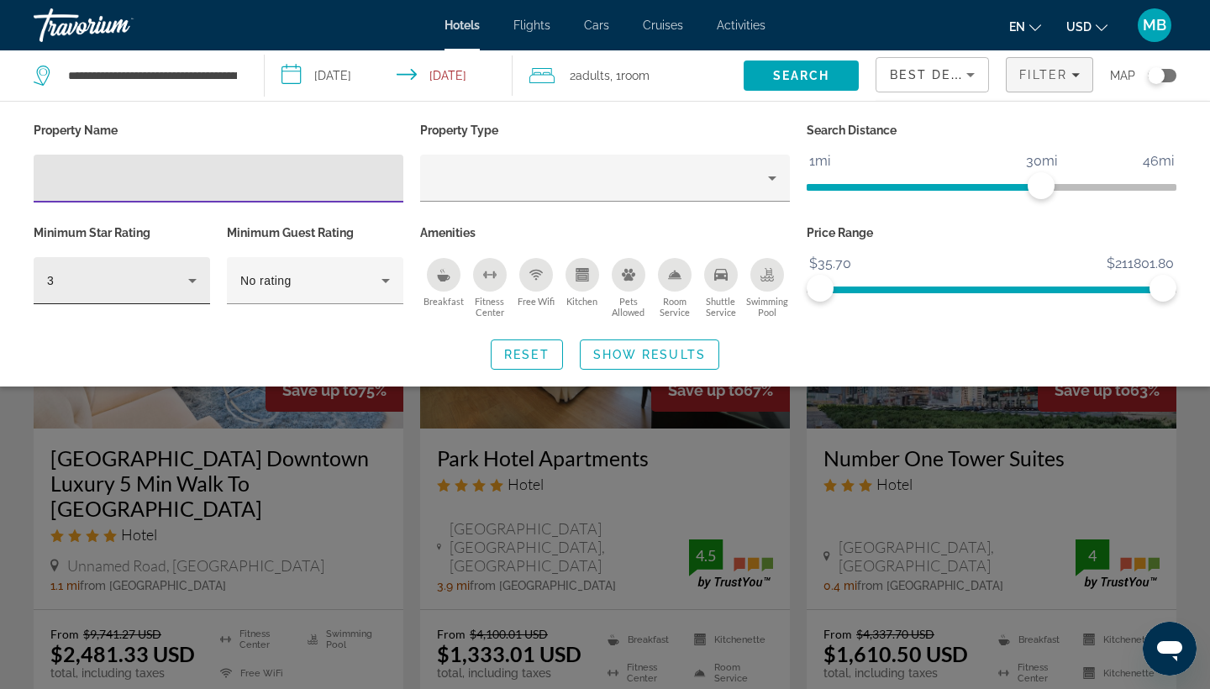
click at [180, 287] on div "3" at bounding box center [117, 281] width 141 height 20
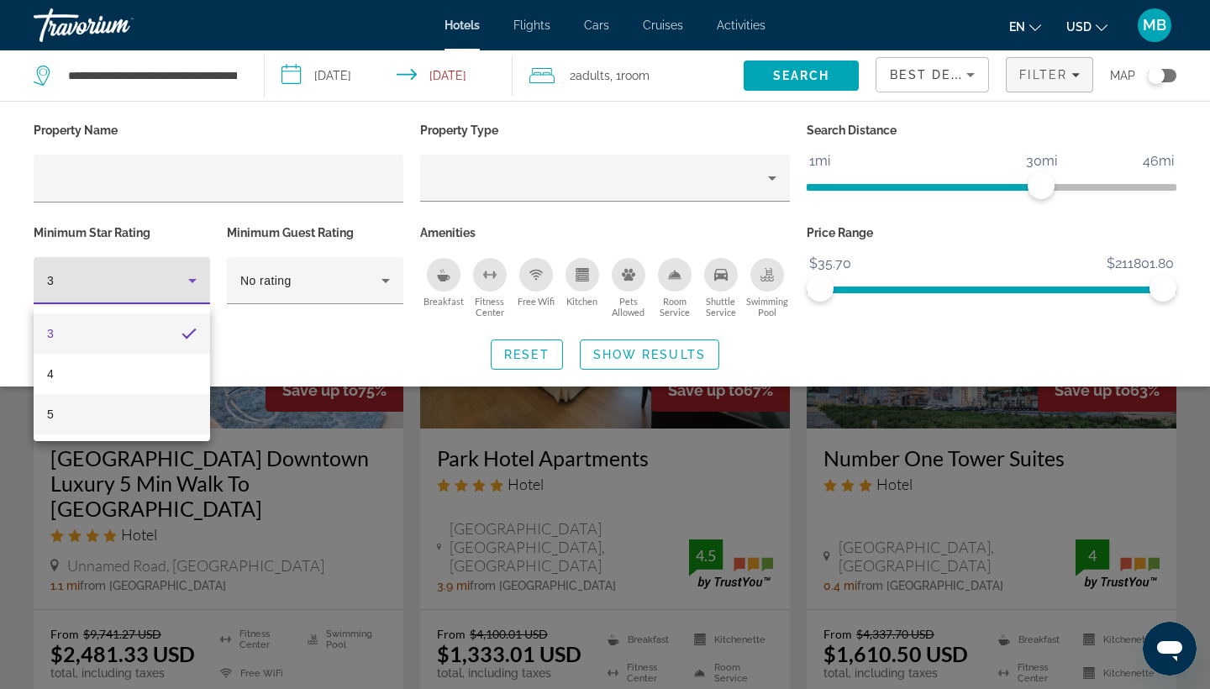
click at [65, 424] on mat-option "5" at bounding box center [122, 414] width 176 height 40
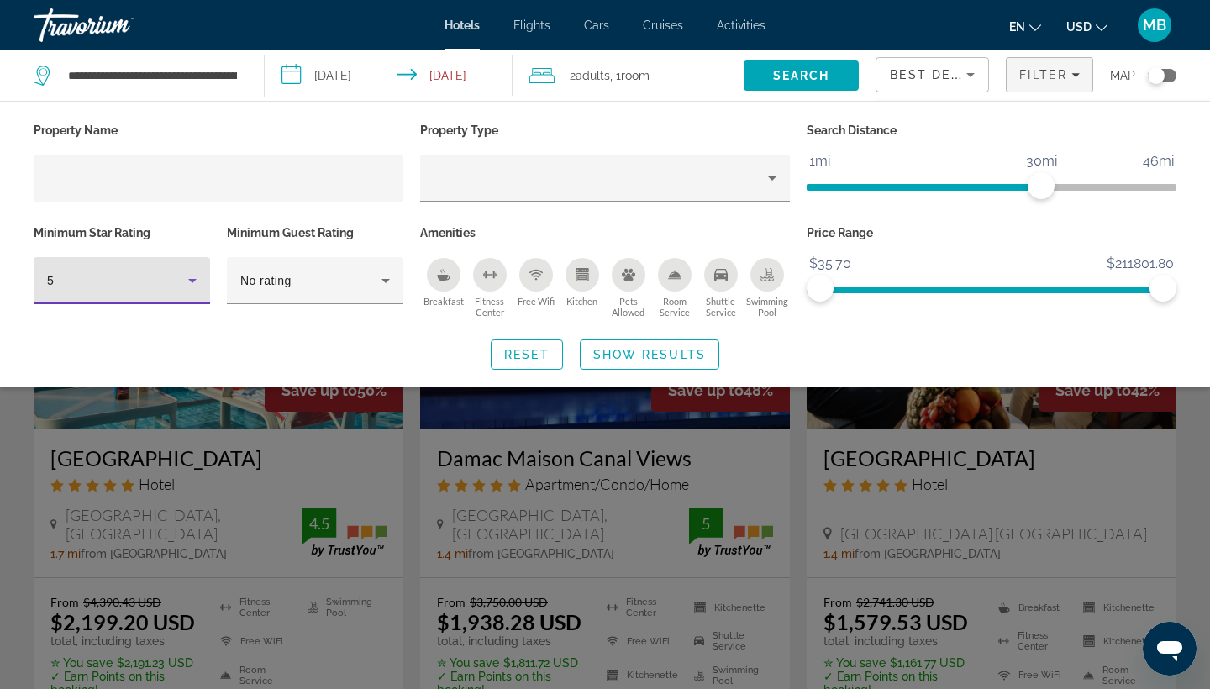
click at [947, 78] on div "Best Deals" at bounding box center [928, 75] width 76 height 20
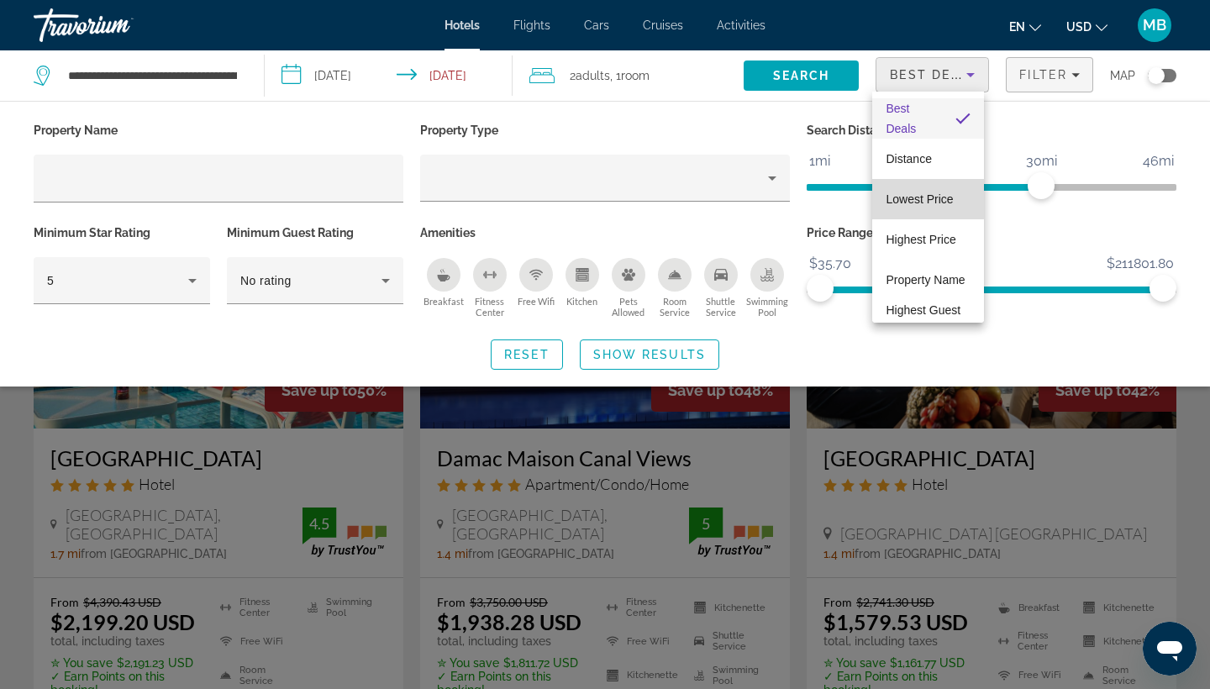
click at [924, 197] on span "Lowest Price" at bounding box center [919, 198] width 67 height 13
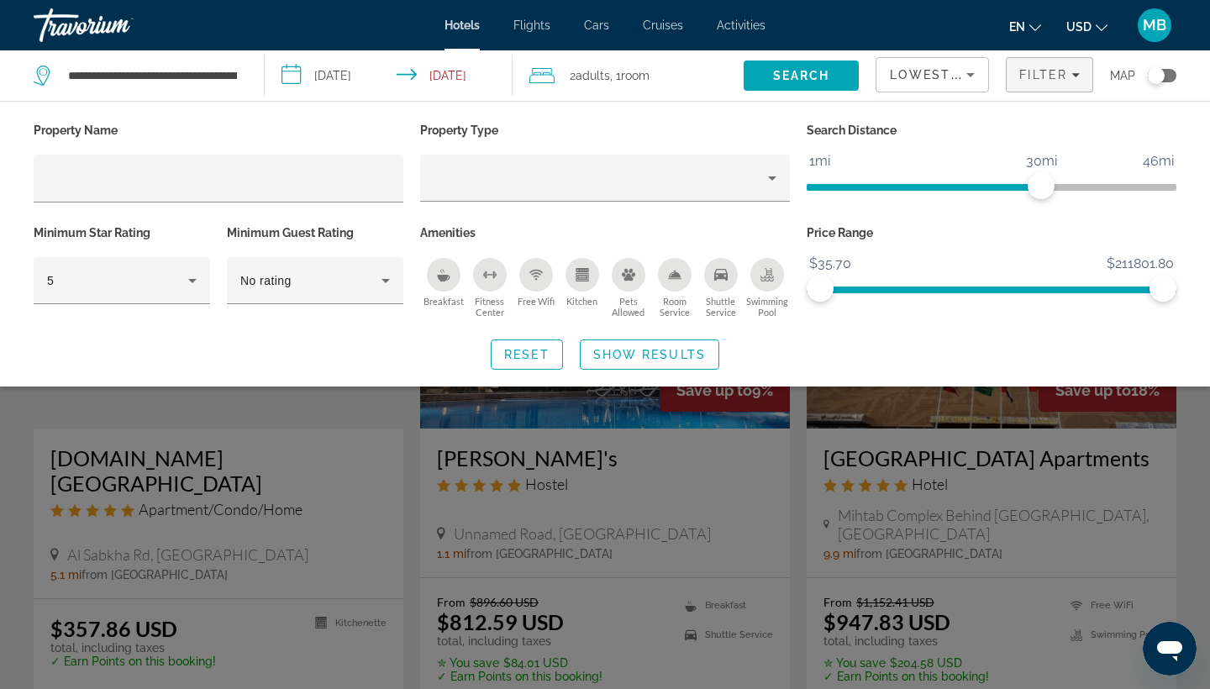
click at [776, 482] on div "Search widget" at bounding box center [605, 470] width 1210 height 437
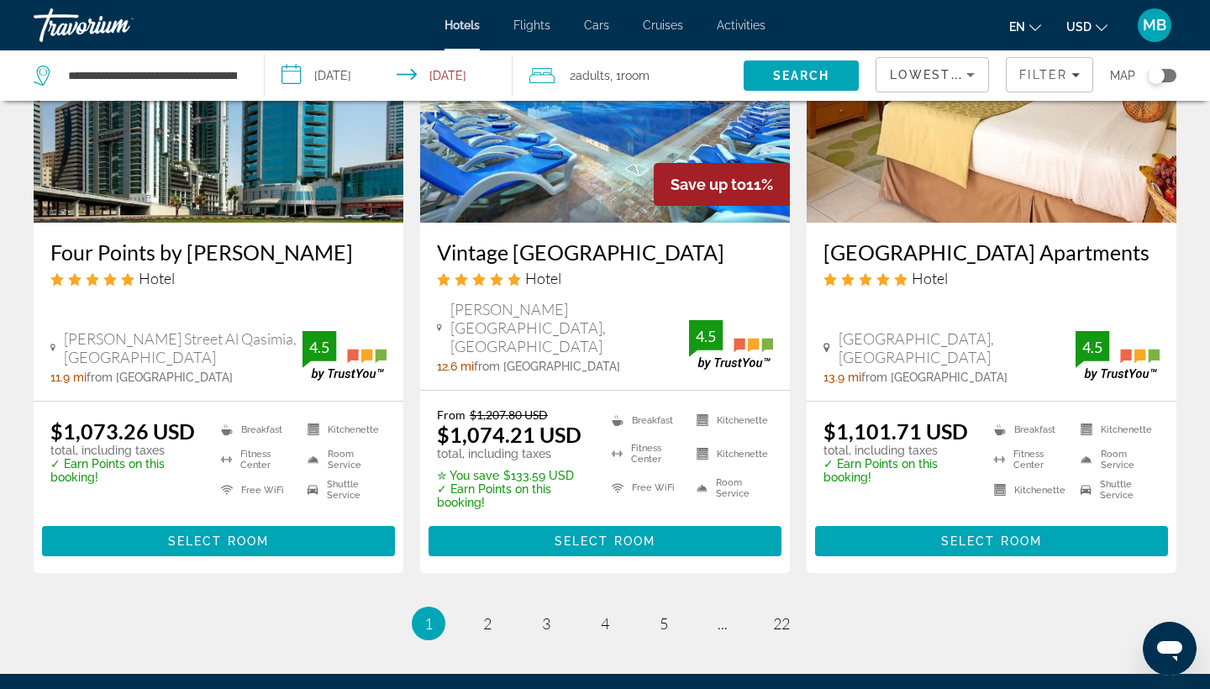
scroll to position [2148, 0]
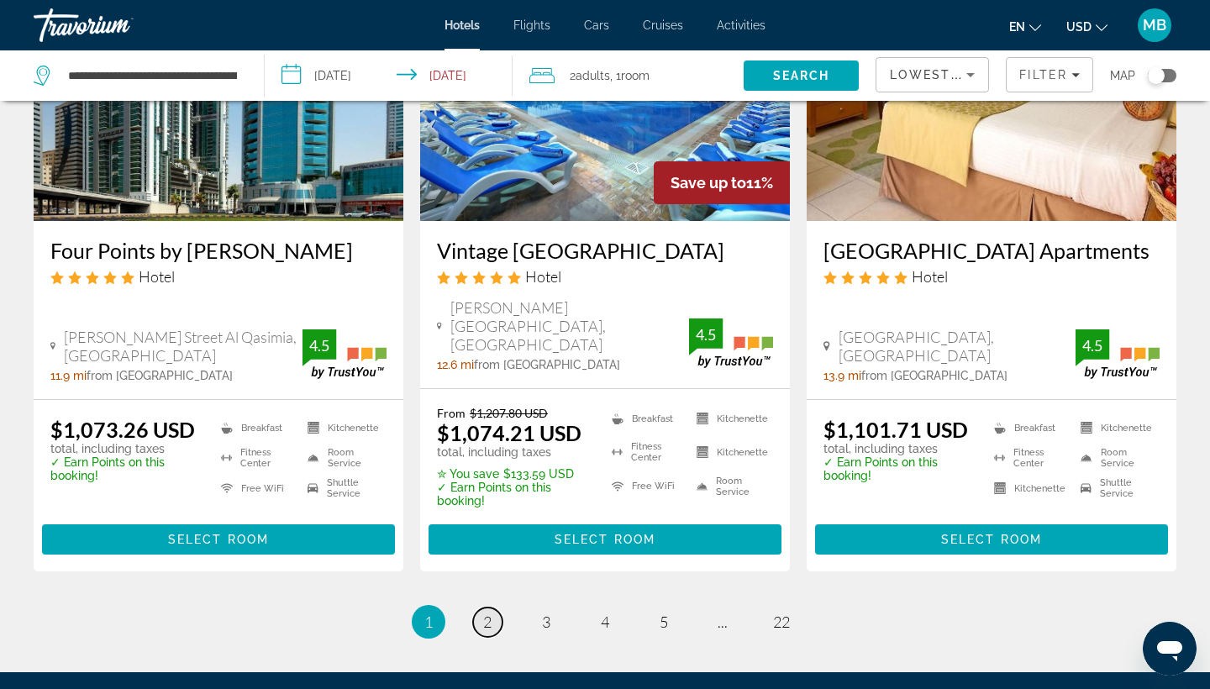
click at [485, 613] on span "2" at bounding box center [487, 622] width 8 height 18
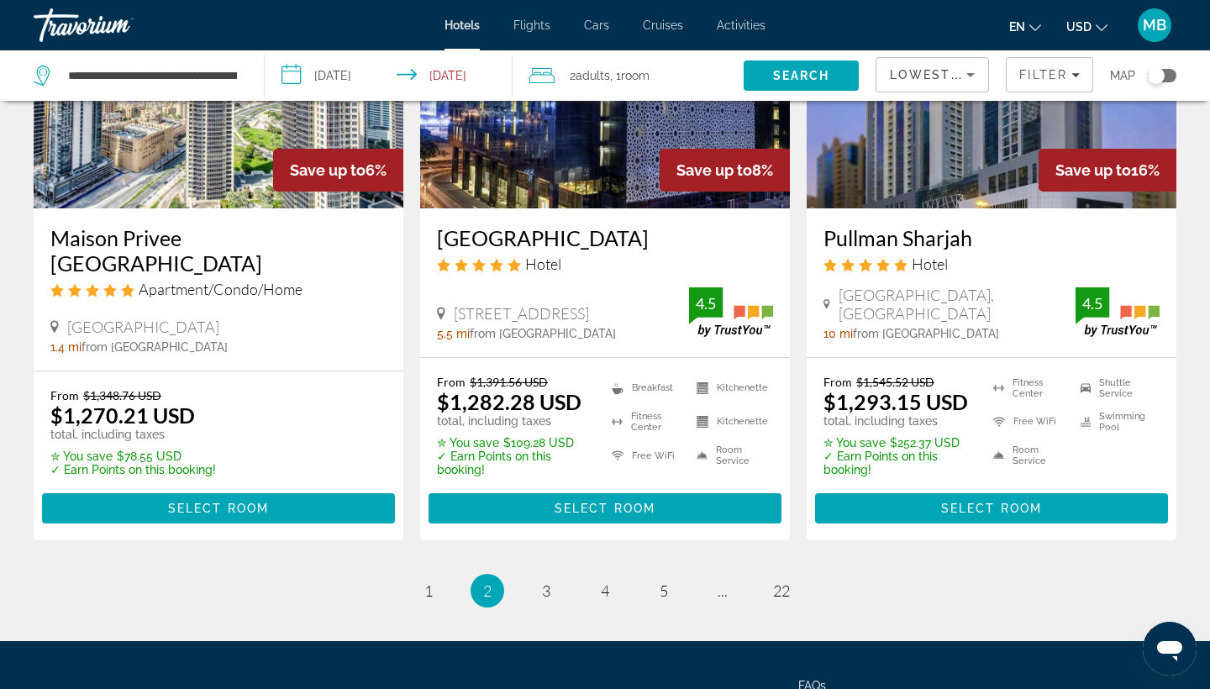
scroll to position [2287, 1]
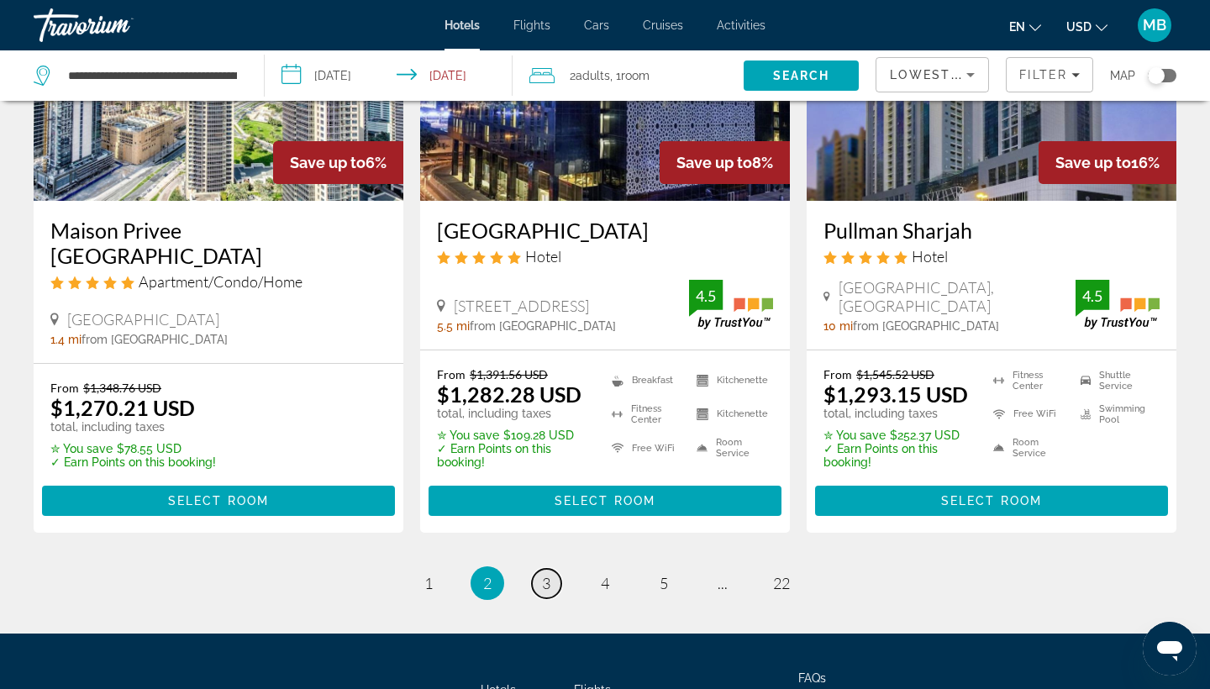
click at [544, 574] on span "3" at bounding box center [546, 583] width 8 height 18
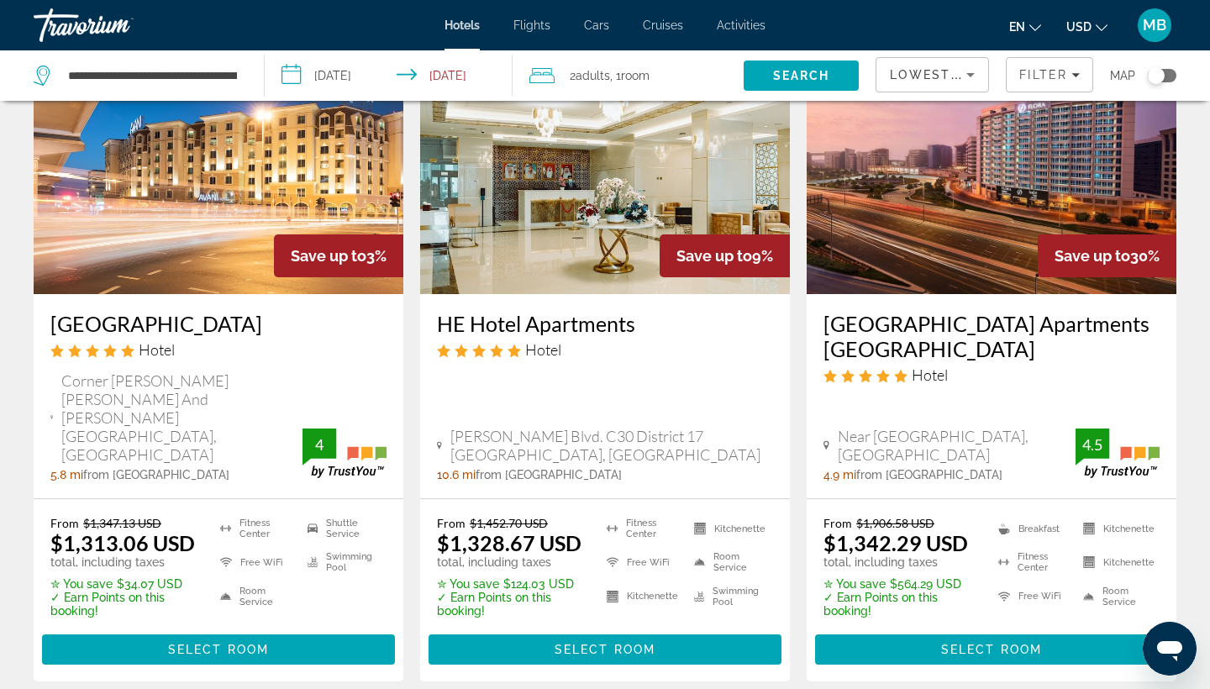
scroll to position [136, 0]
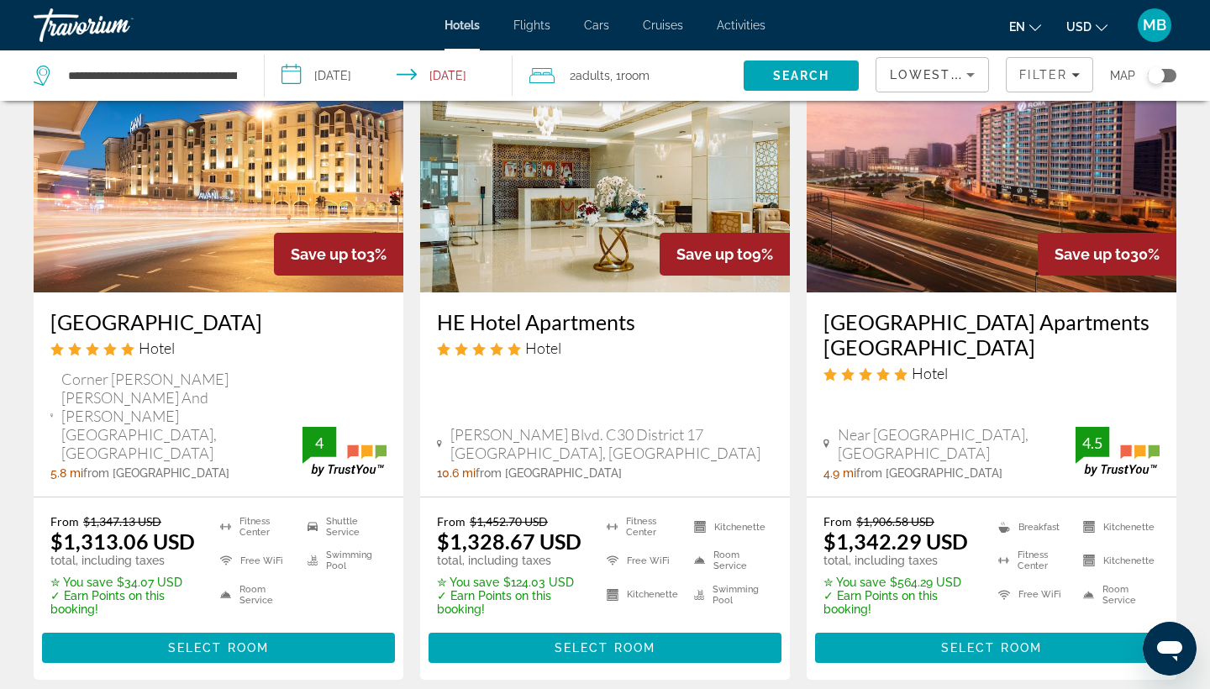
click at [215, 93] on div "**********" at bounding box center [140, 75] width 213 height 50
click at [213, 71] on input "**********" at bounding box center [152, 75] width 172 height 25
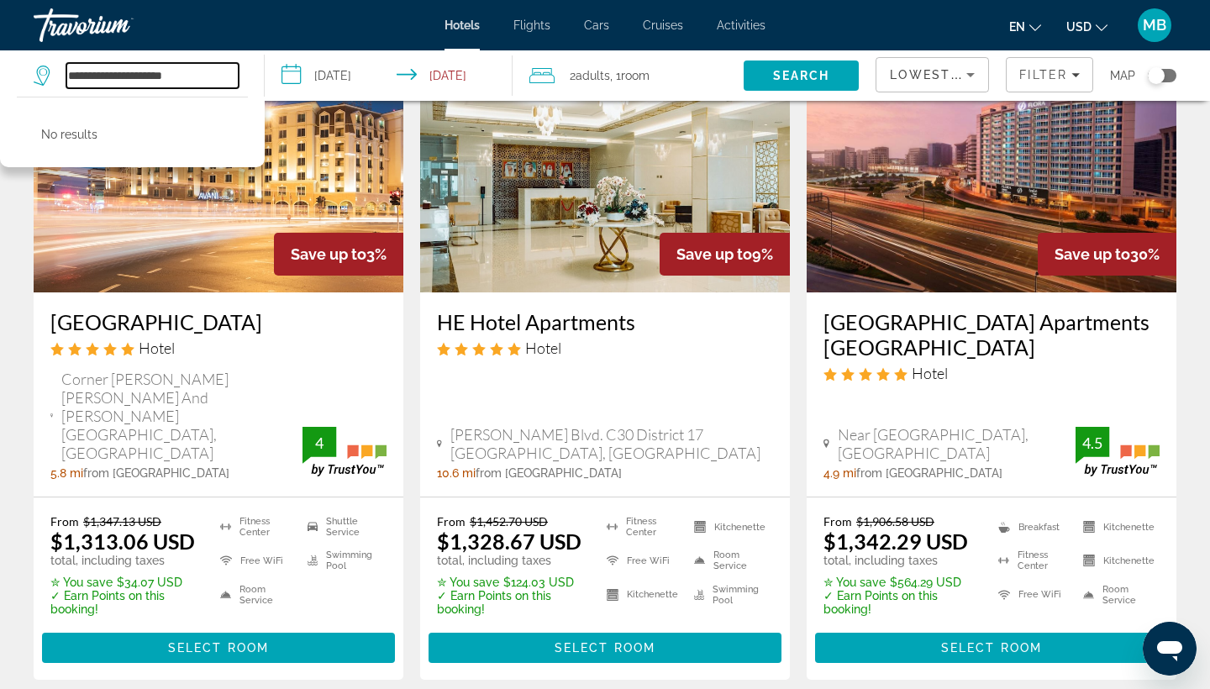
click at [201, 77] on input "**********" at bounding box center [152, 75] width 172 height 25
type input "*"
click at [202, 77] on input "Search hotel destination" at bounding box center [152, 75] width 172 height 25
click at [111, 74] on input "Search hotel destination" at bounding box center [152, 75] width 172 height 25
type input "*"
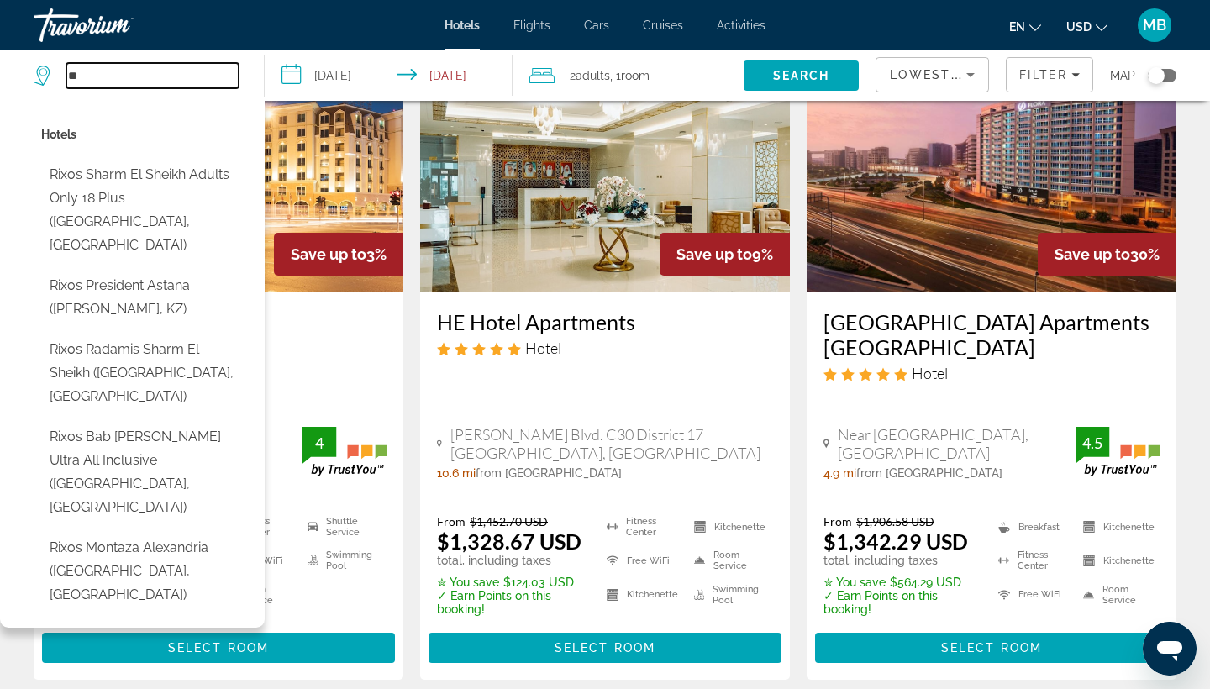
type input "*"
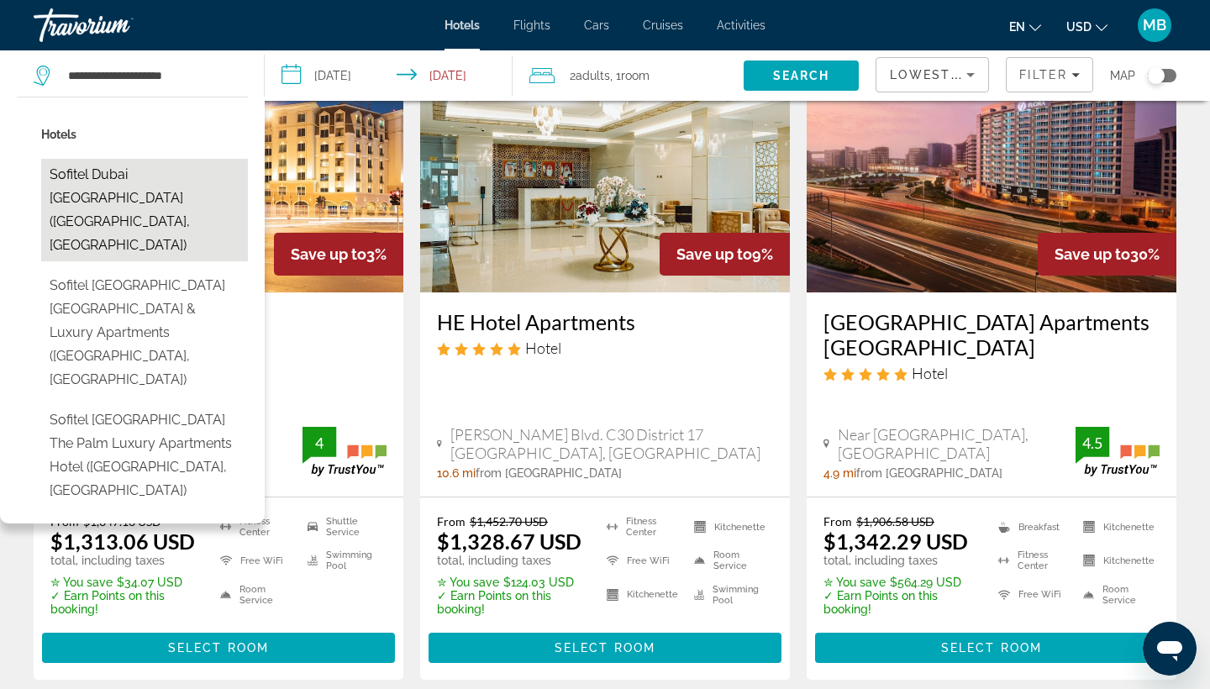
click at [92, 177] on button "Sofitel Dubai The Palm Resort & Spa (Dubai, AE)" at bounding box center [144, 210] width 207 height 103
type input "**********"
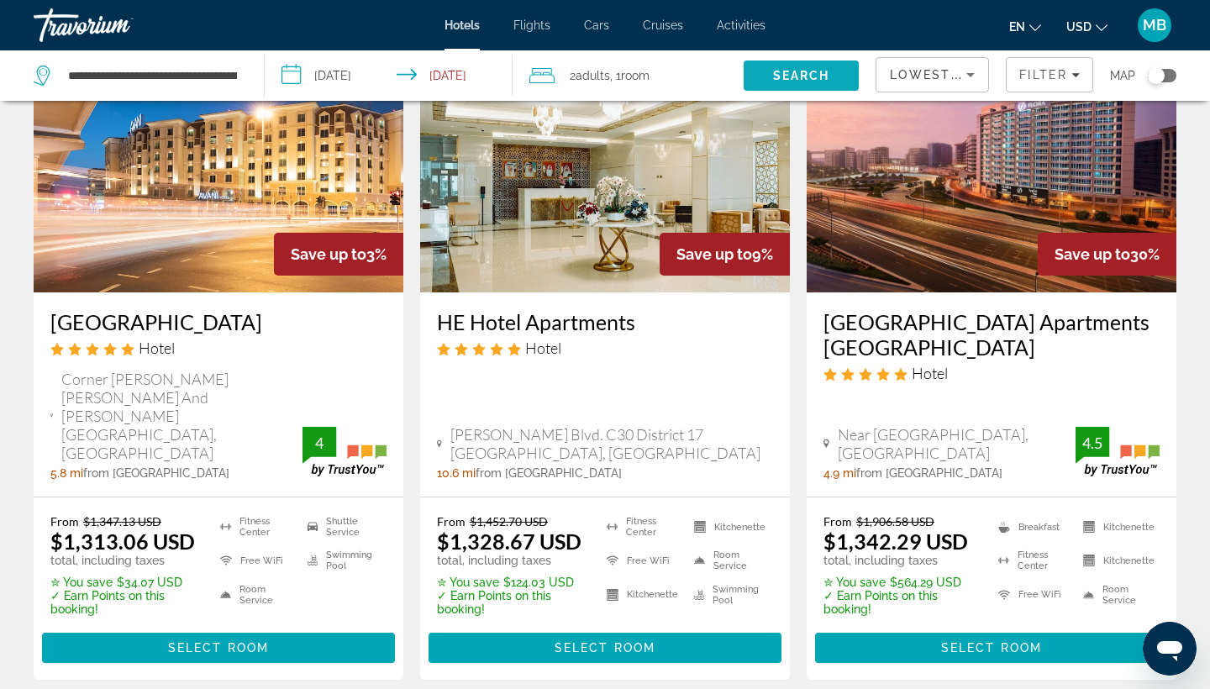
click at [813, 71] on span "Search" at bounding box center [801, 75] width 57 height 13
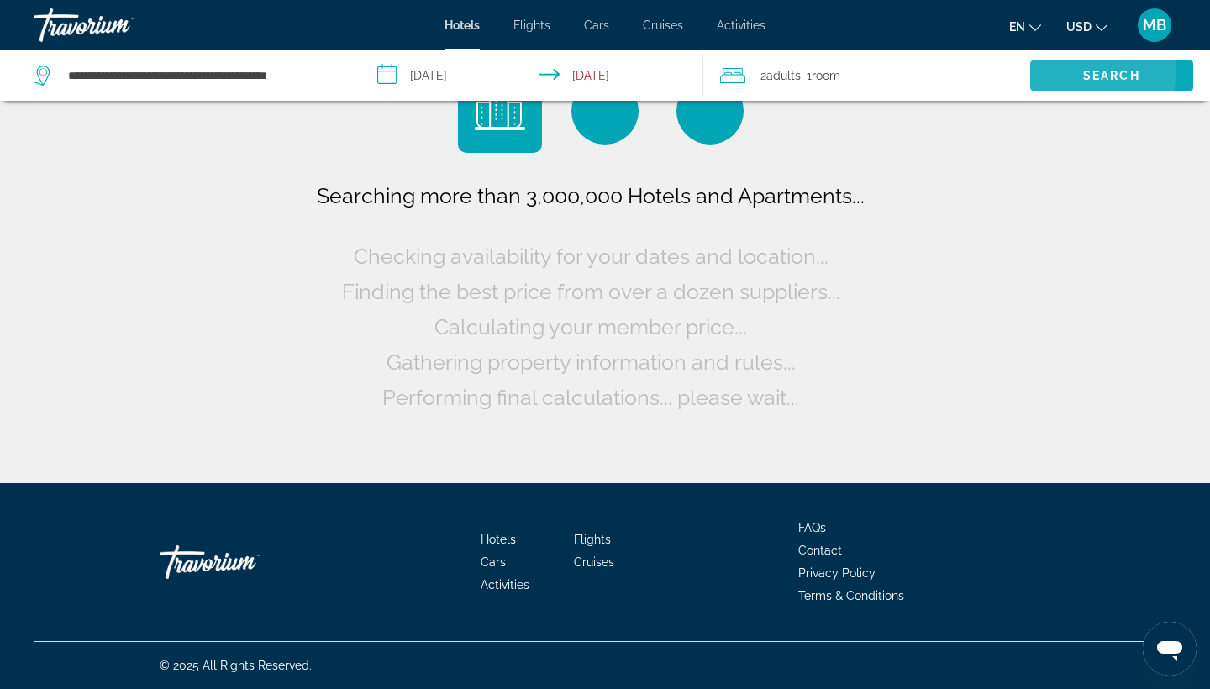
scroll to position [0, 0]
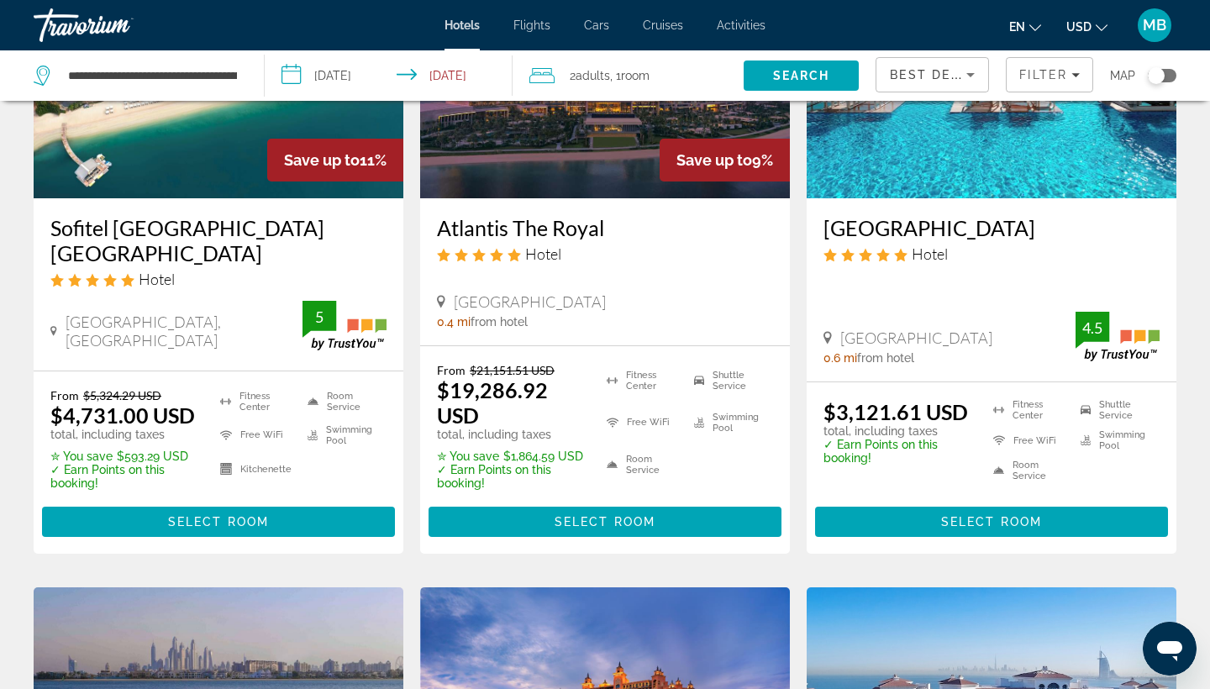
scroll to position [242, 0]
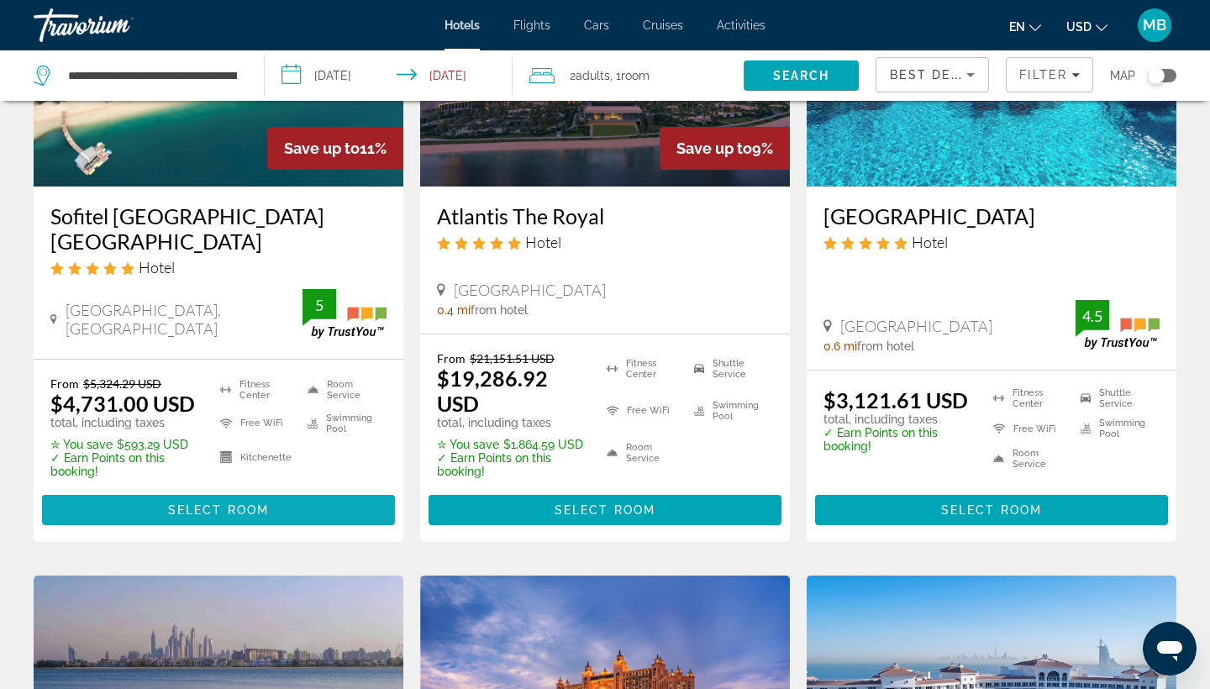
click at [223, 503] on span "Select Room" at bounding box center [218, 509] width 101 height 13
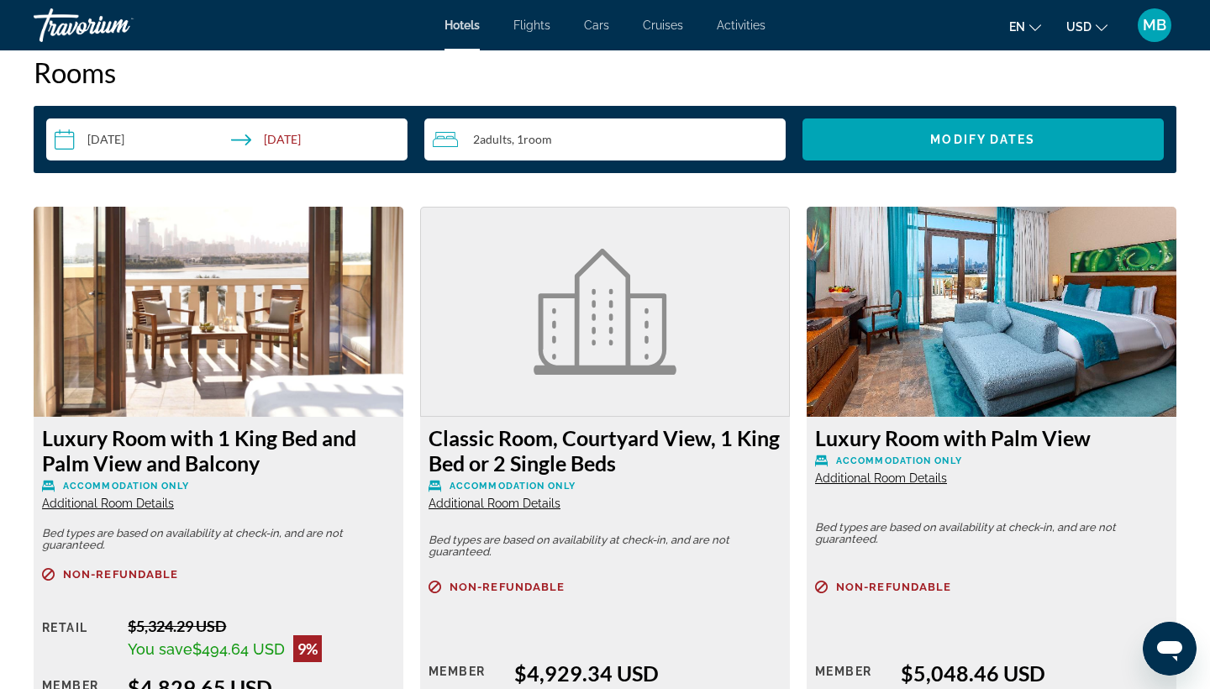
scroll to position [2175, 0]
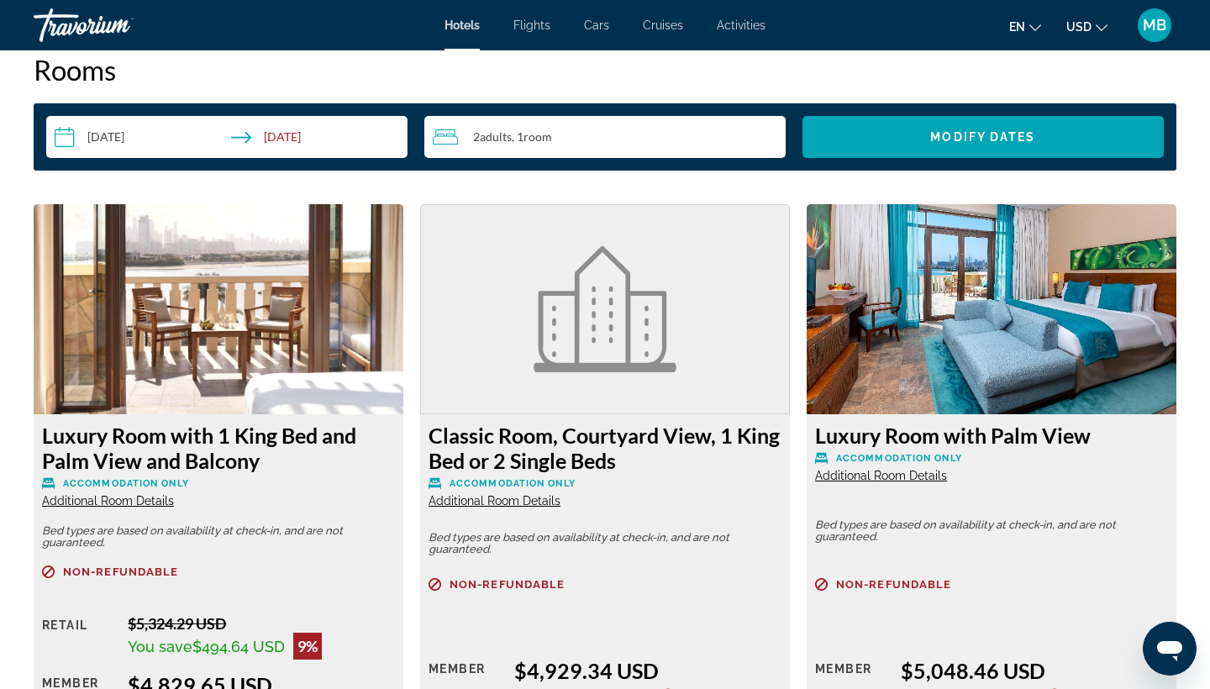
click at [603, 139] on div "2 Adult Adults , 1 Room rooms" at bounding box center [609, 137] width 353 height 20
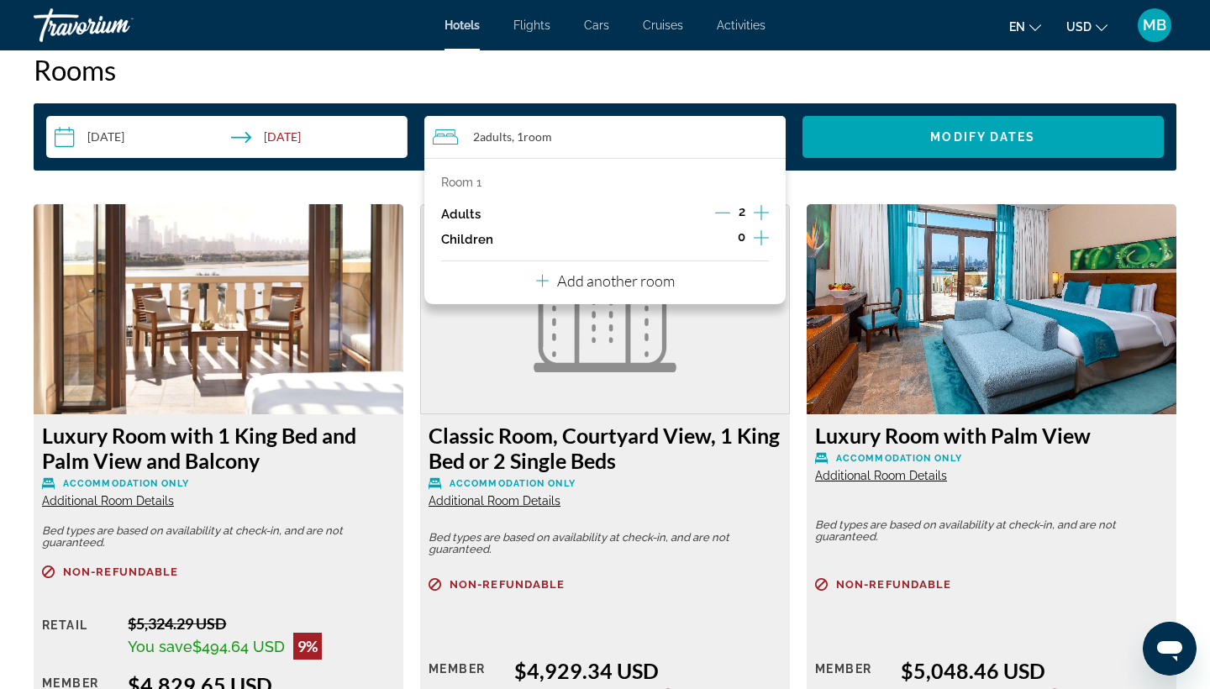
click at [763, 244] on icon "Increment children" at bounding box center [761, 238] width 15 height 20
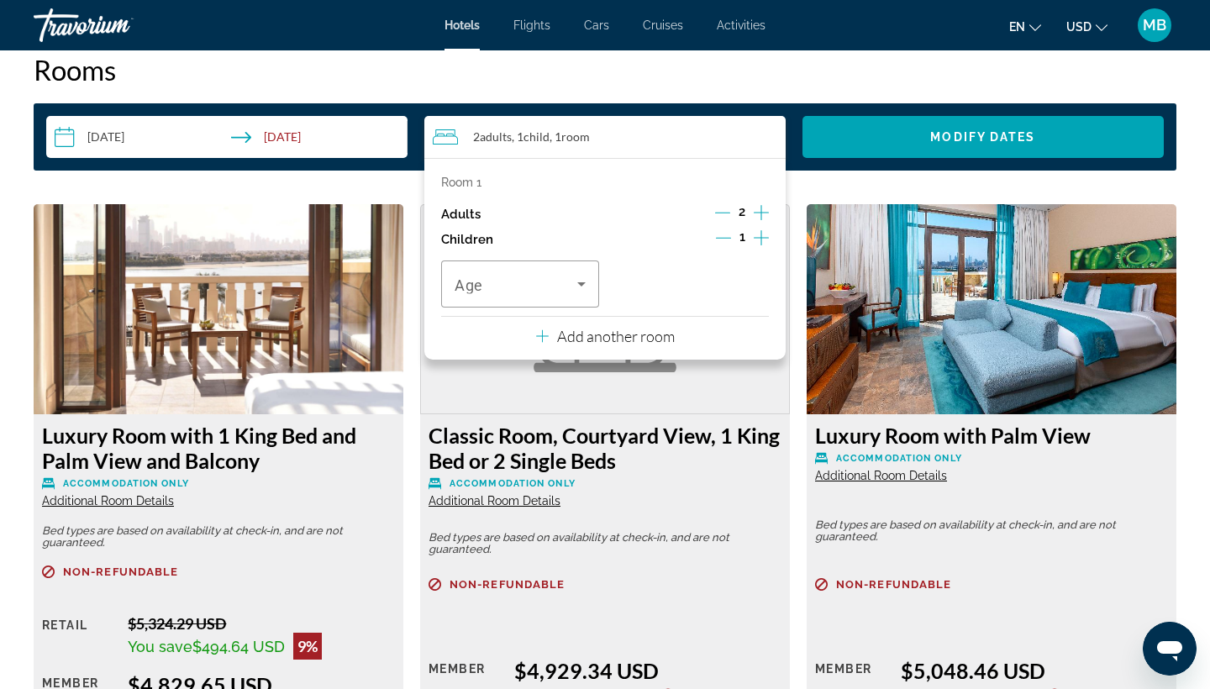
click at [763, 244] on icon "Increment children" at bounding box center [761, 238] width 15 height 20
click at [501, 294] on span "Travelers: 2 adults, 2 children" at bounding box center [516, 284] width 123 height 20
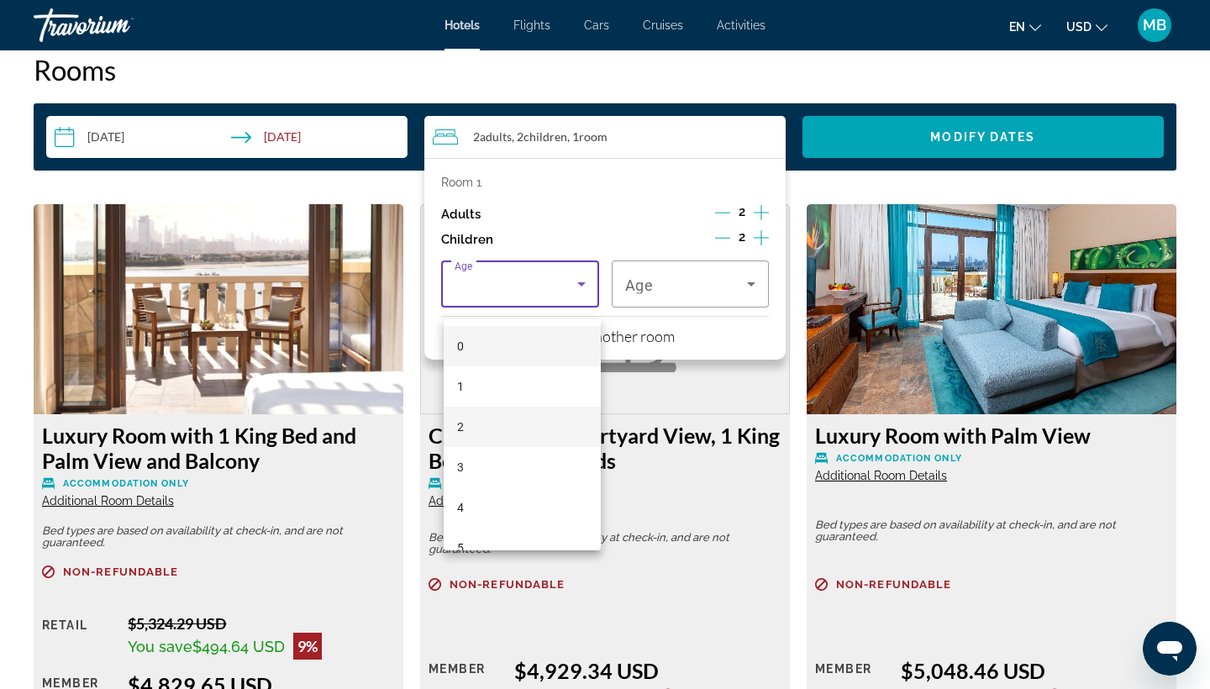
click at [476, 430] on mat-option "2" at bounding box center [522, 427] width 157 height 40
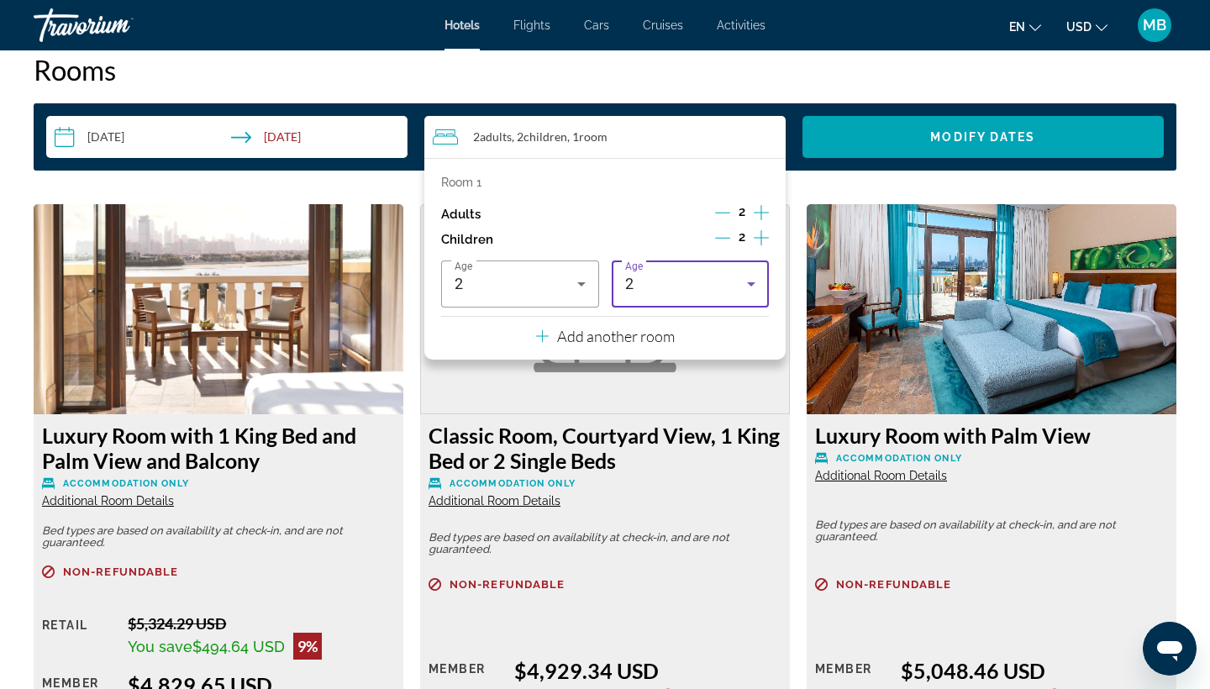
click at [660, 294] on div "2" at bounding box center [686, 284] width 123 height 20
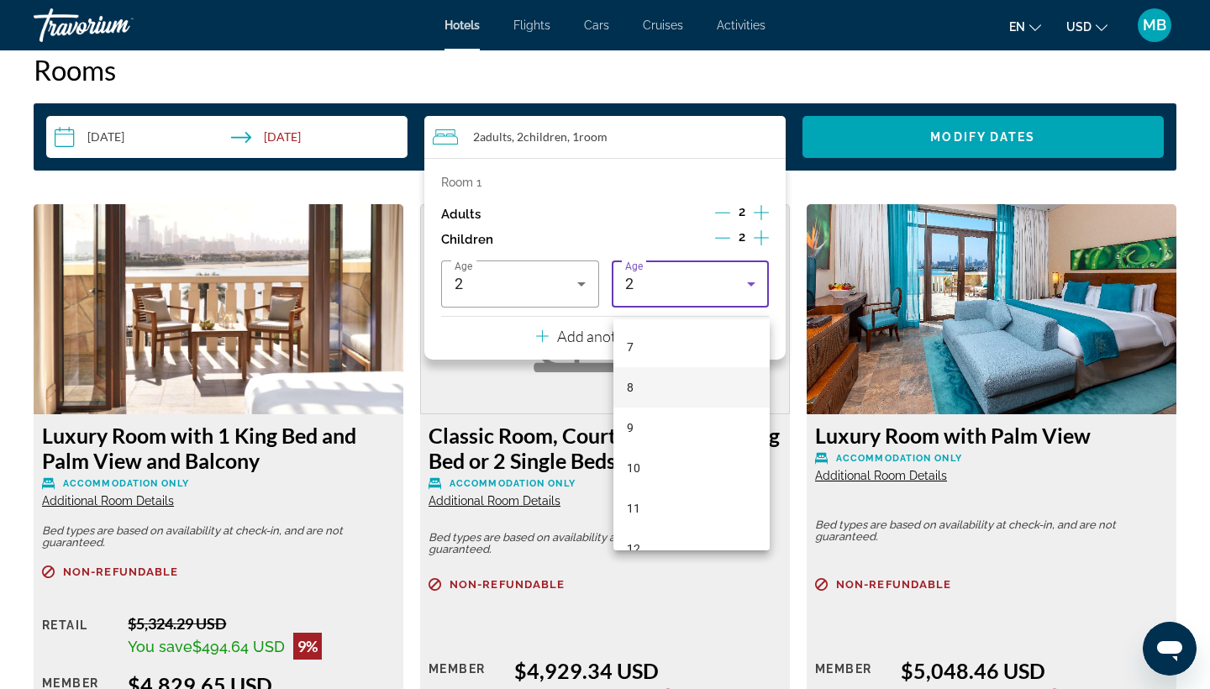
scroll to position [292, 0]
click at [638, 451] on span "10" at bounding box center [633, 458] width 13 height 20
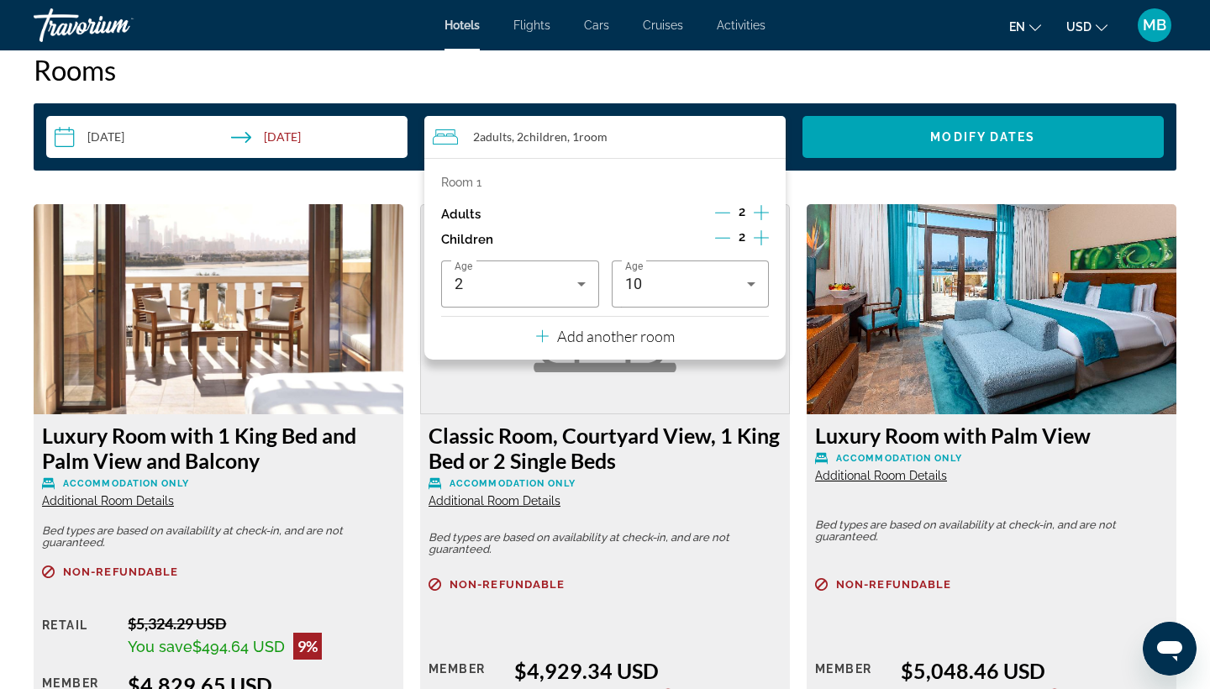
click at [794, 396] on div "Classic Room, Courtyard View, 1 King Bed or 2 Single Beds Accommodation Only Ad…" at bounding box center [605, 502] width 387 height 597
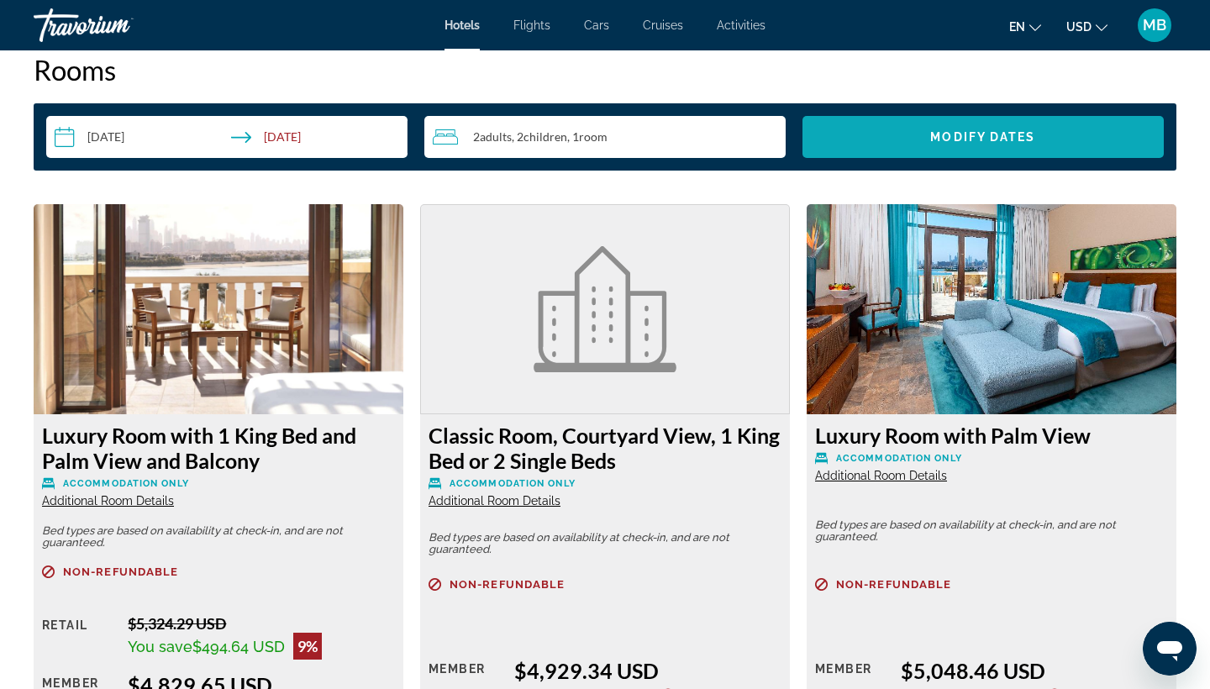
click at [932, 143] on span "Modify Dates" at bounding box center [982, 136] width 105 height 13
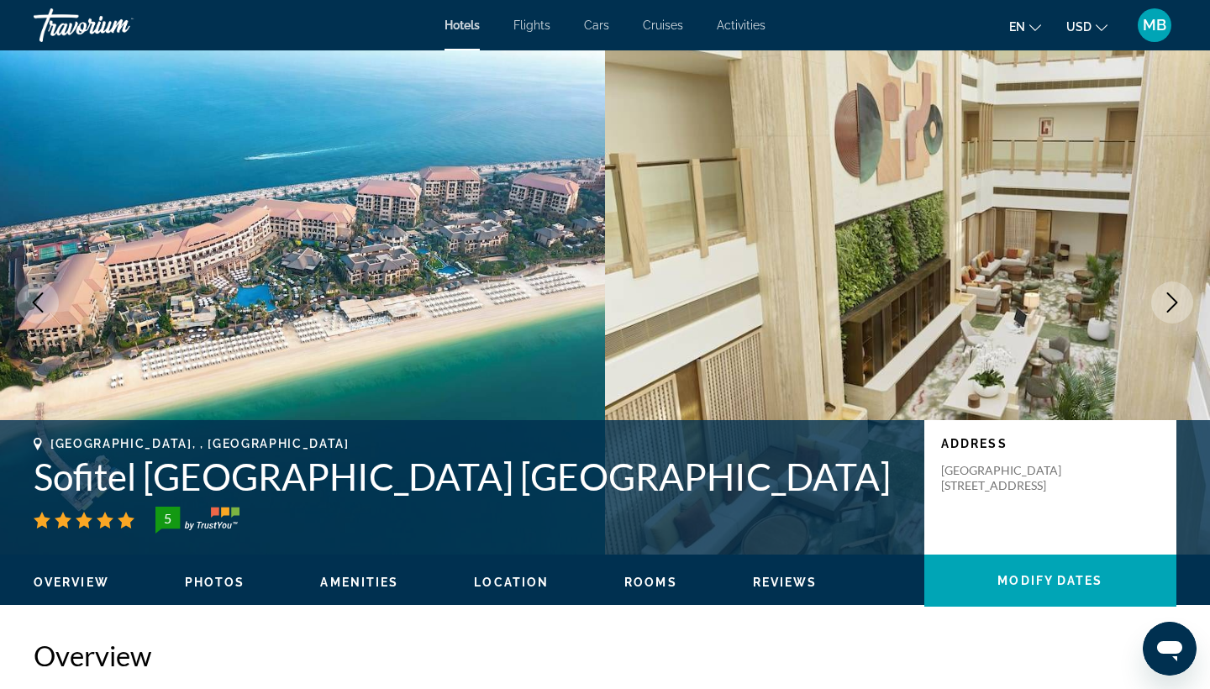
click at [1180, 297] on icon "Next image" at bounding box center [1172, 302] width 20 height 20
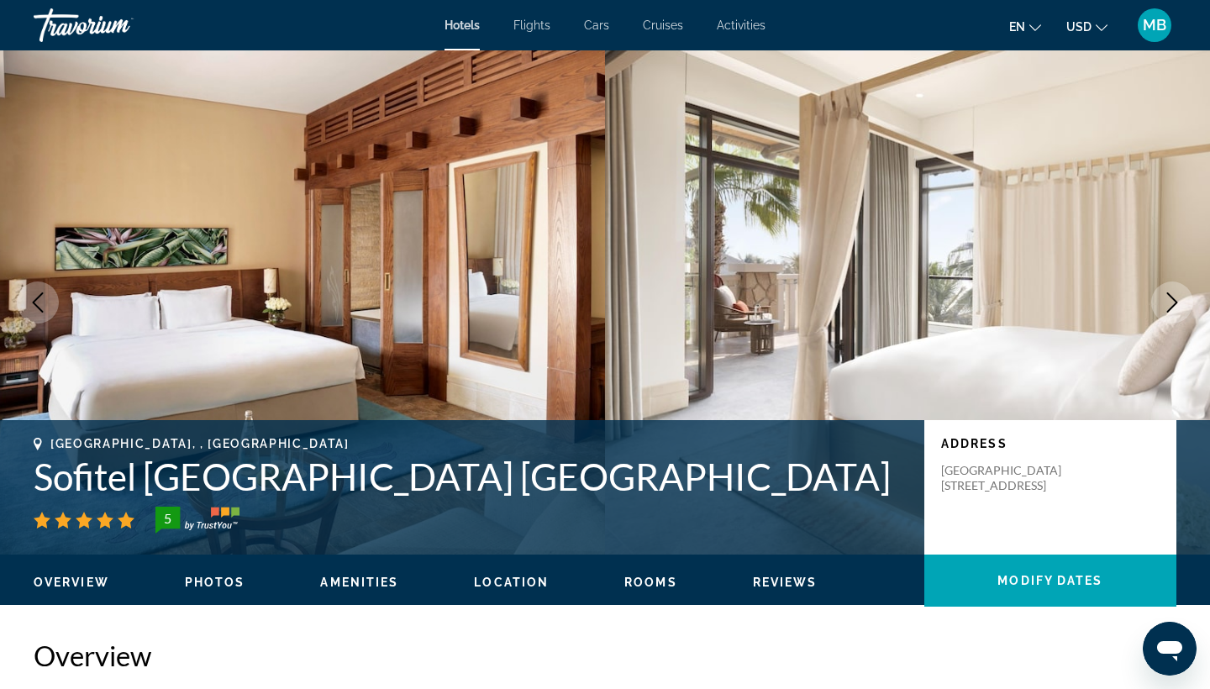
click at [1180, 297] on icon "Next image" at bounding box center [1172, 302] width 20 height 20
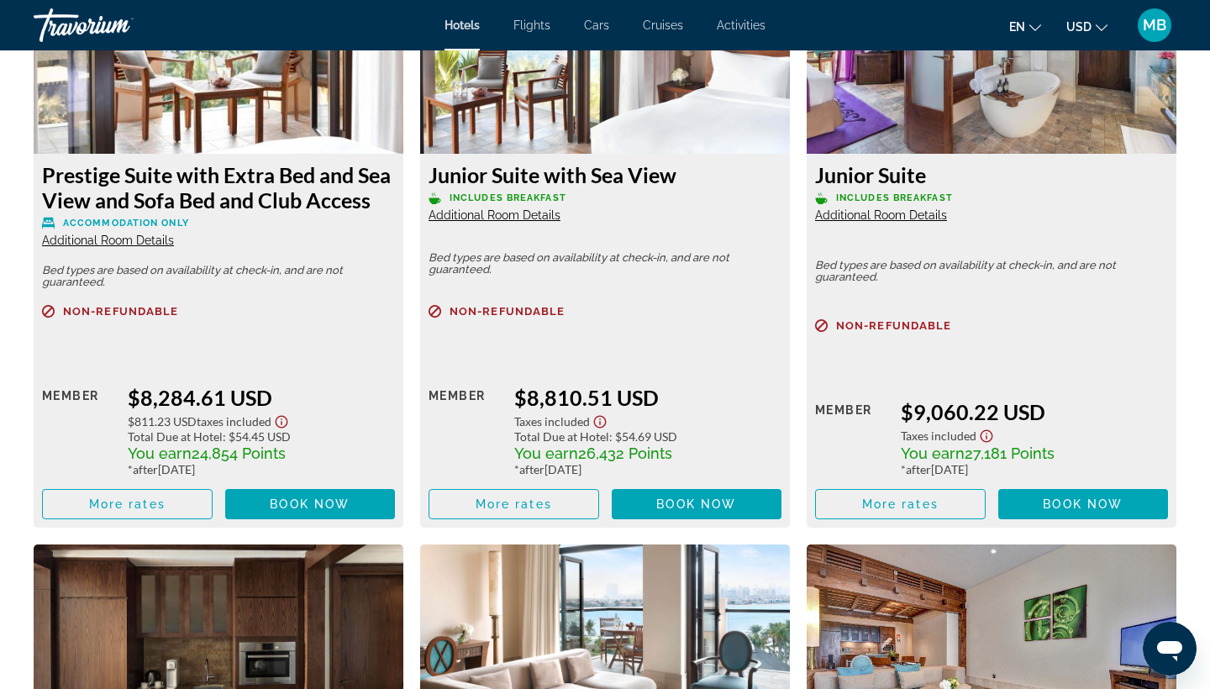
scroll to position [5572, 0]
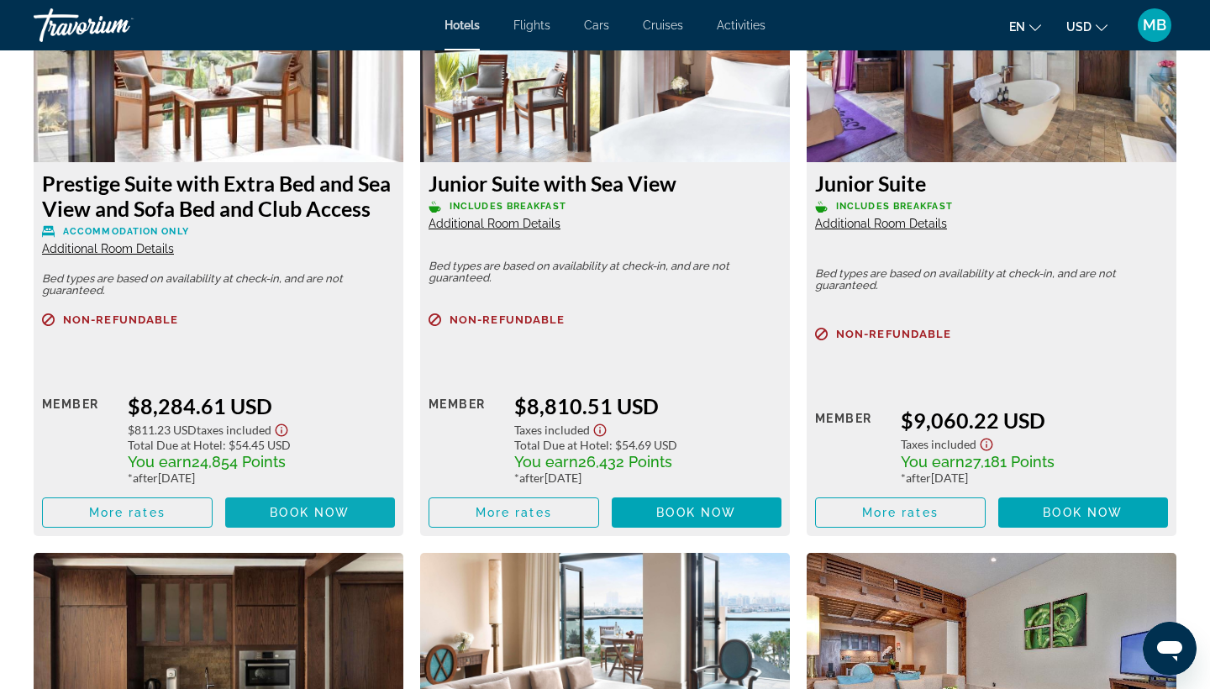
click at [313, 528] on span "Main content" at bounding box center [310, 512] width 171 height 40
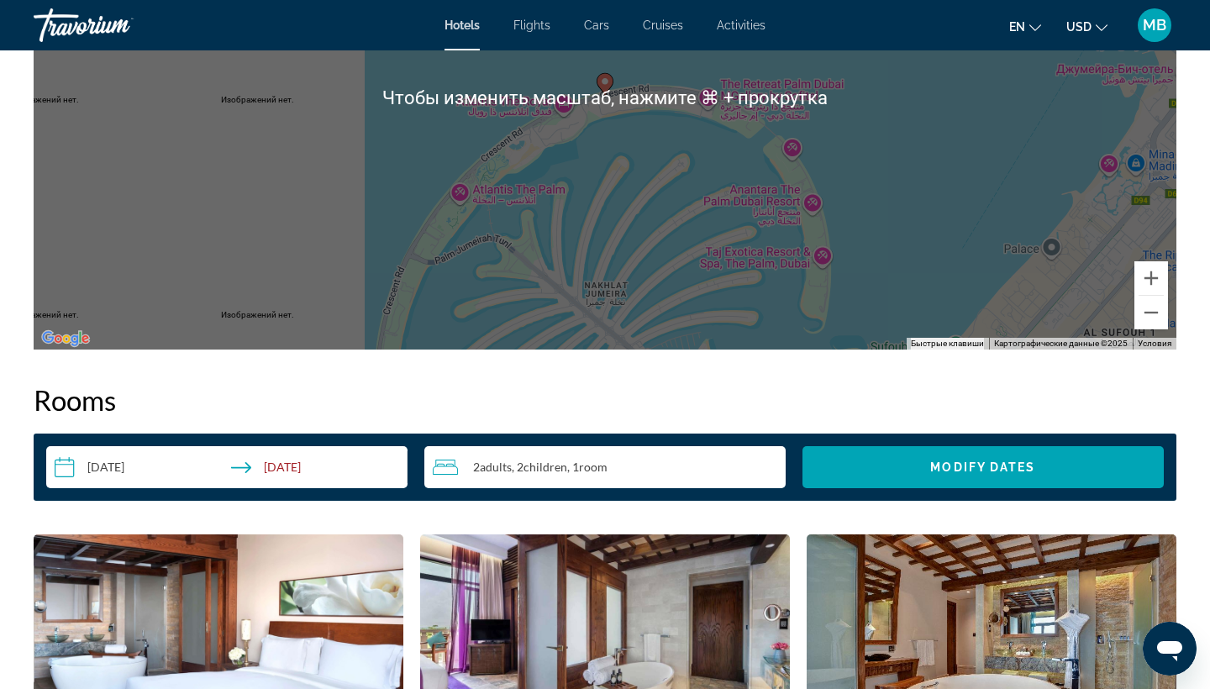
scroll to position [1849, 0]
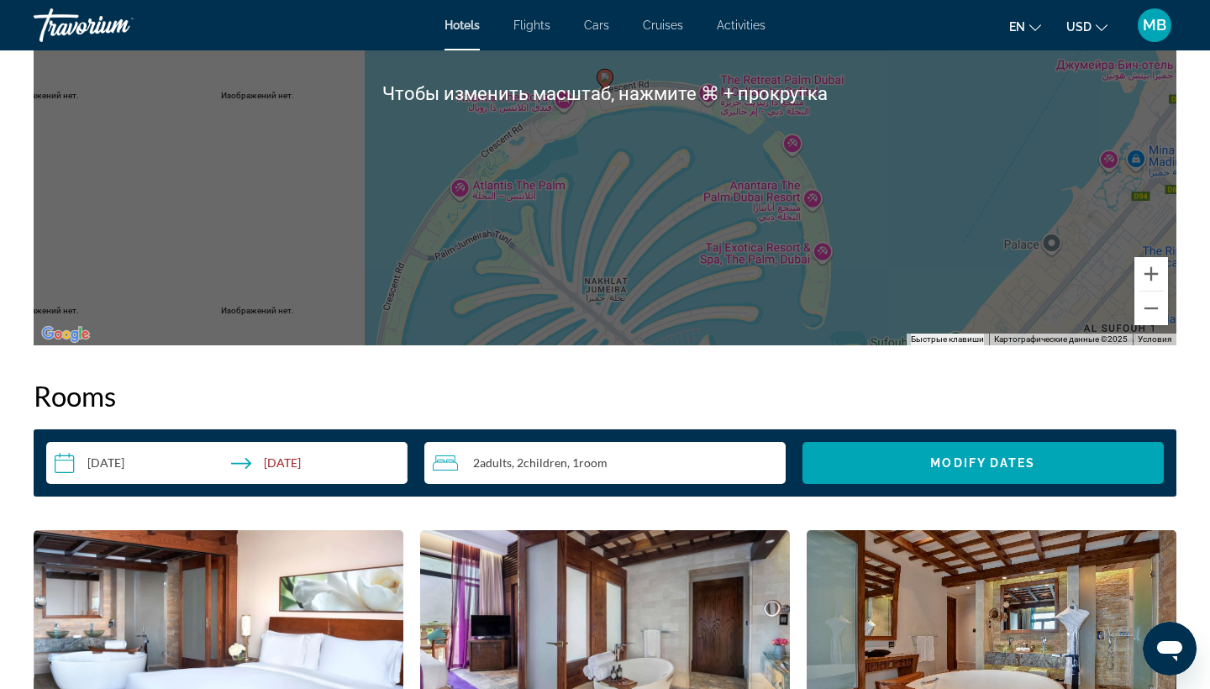
click at [293, 466] on input "**********" at bounding box center [230, 465] width 368 height 47
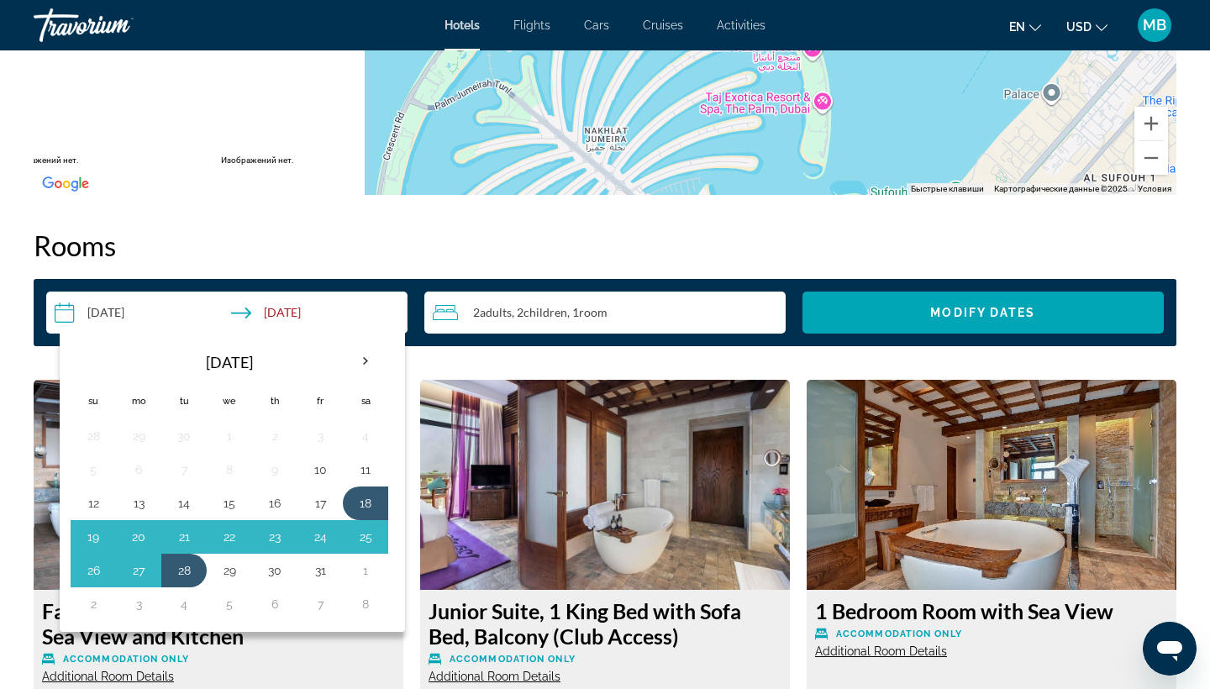
scroll to position [2004, 0]
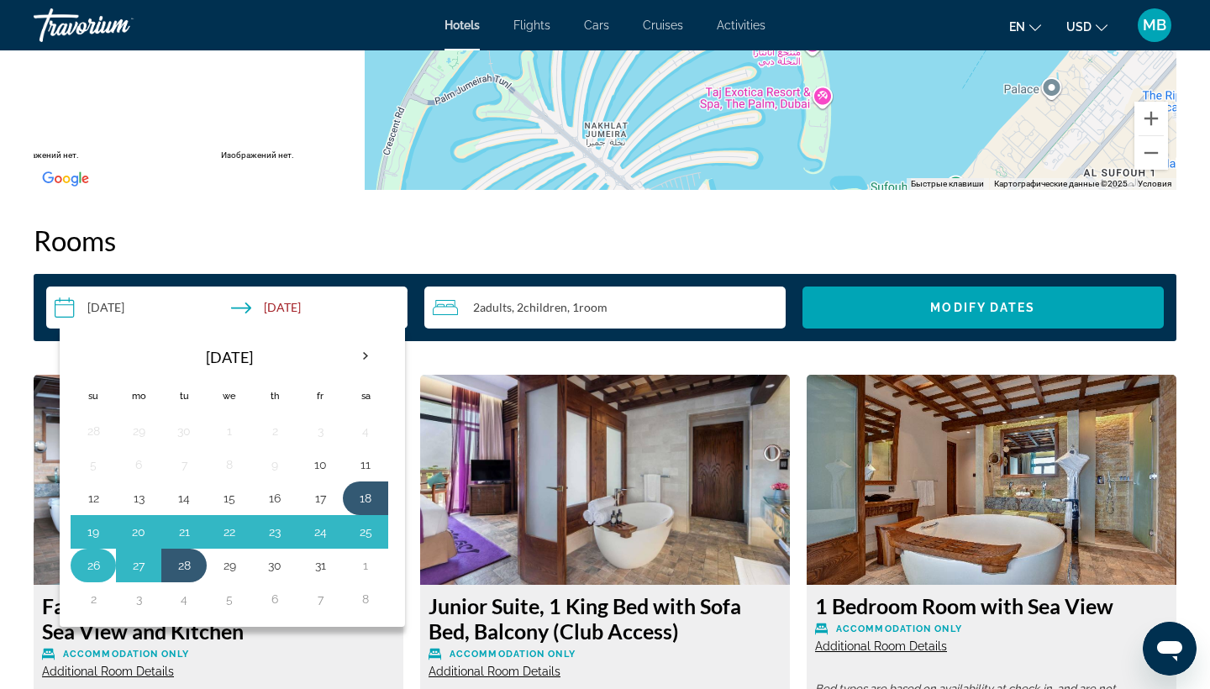
click at [92, 567] on button "26" at bounding box center [93, 566] width 27 height 24
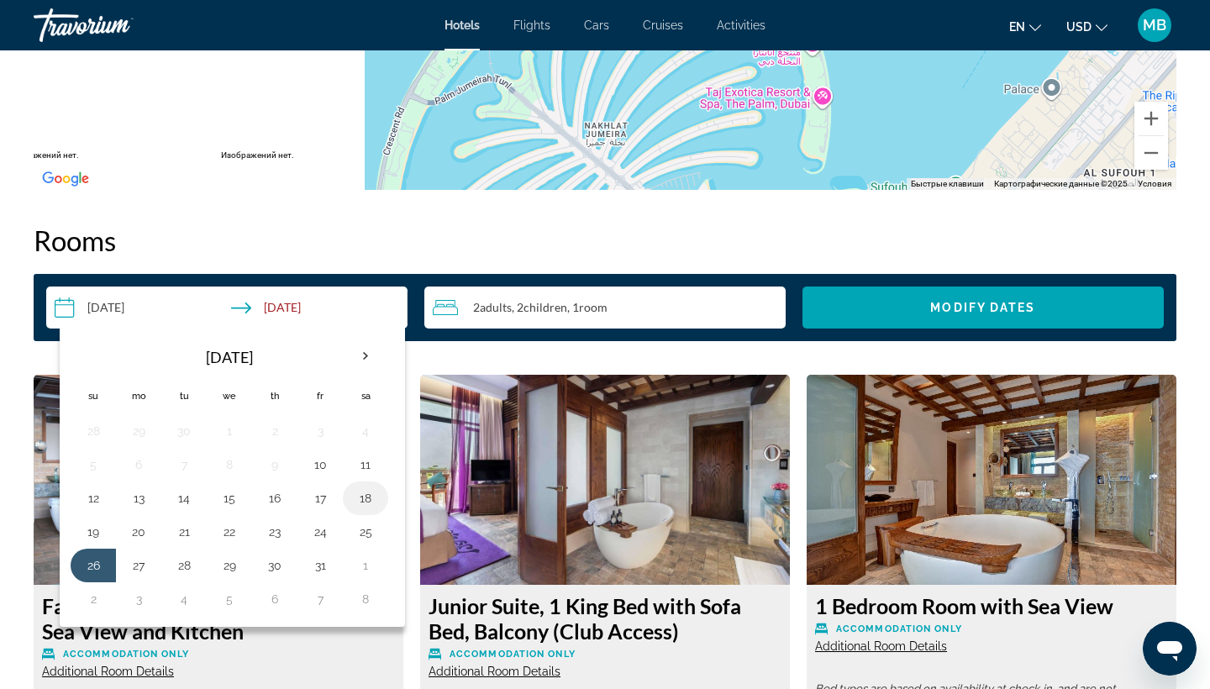
click at [371, 500] on button "18" at bounding box center [365, 499] width 27 height 24
type input "**********"
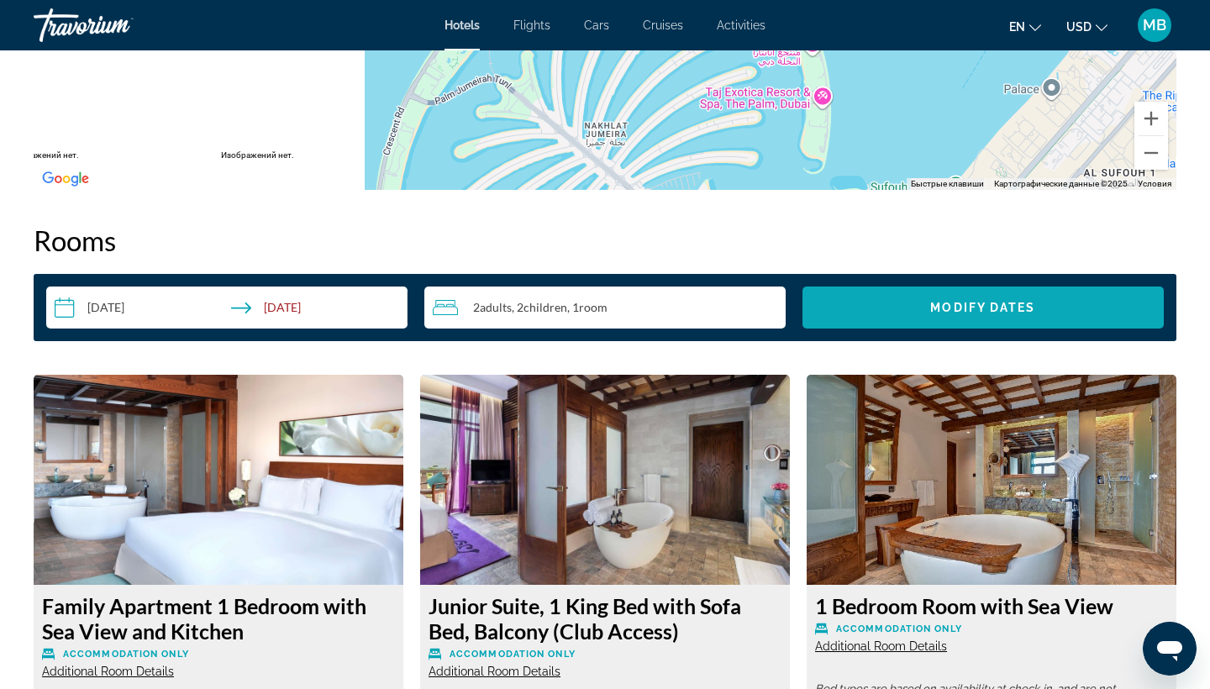
click at [1002, 301] on span "Modify Dates" at bounding box center [982, 307] width 105 height 13
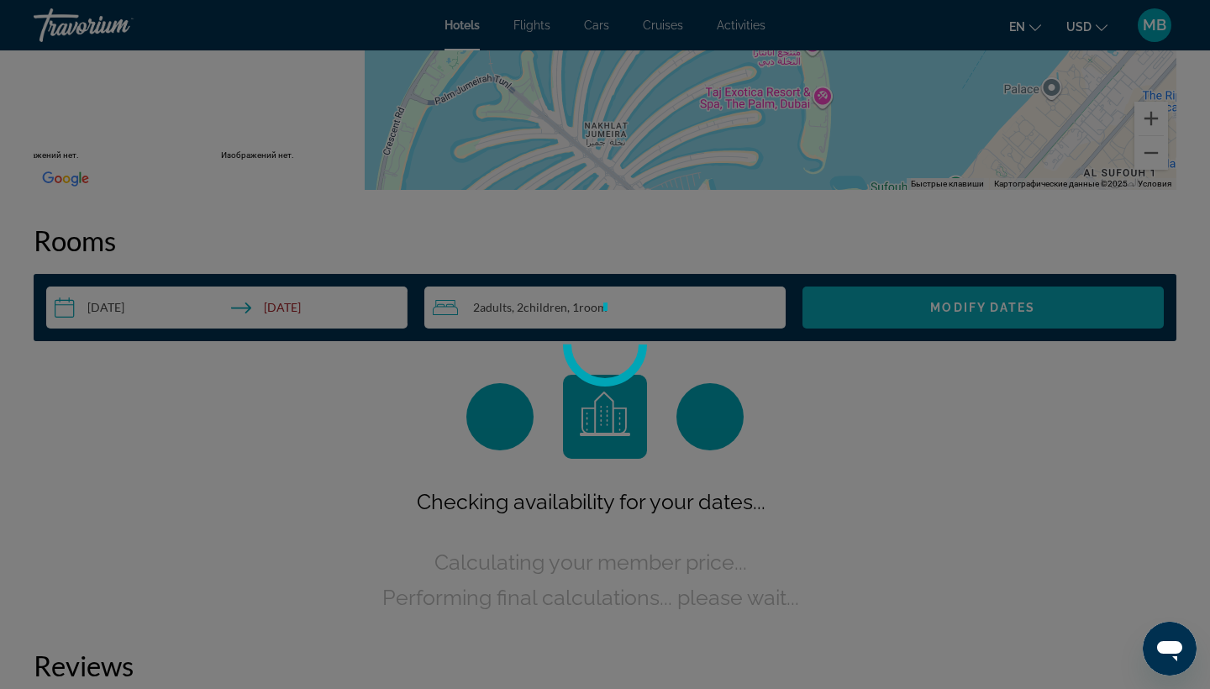
scroll to position [0, 0]
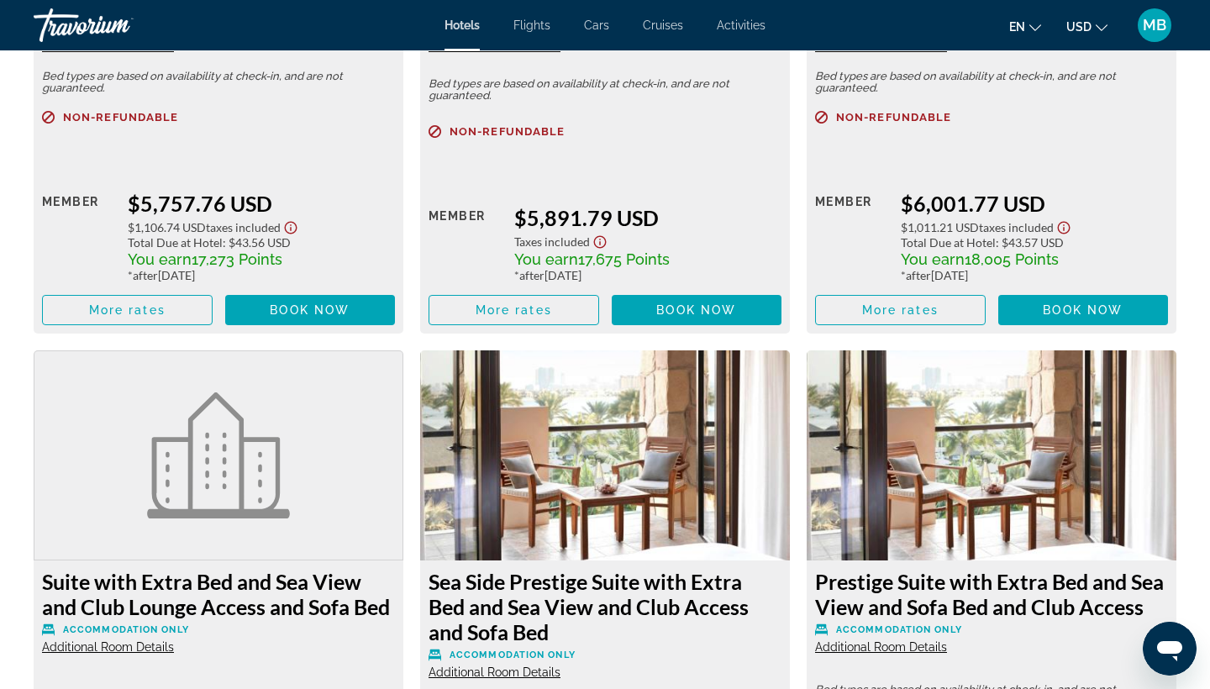
scroll to position [4747, 0]
